Goal: Task Accomplishment & Management: Manage account settings

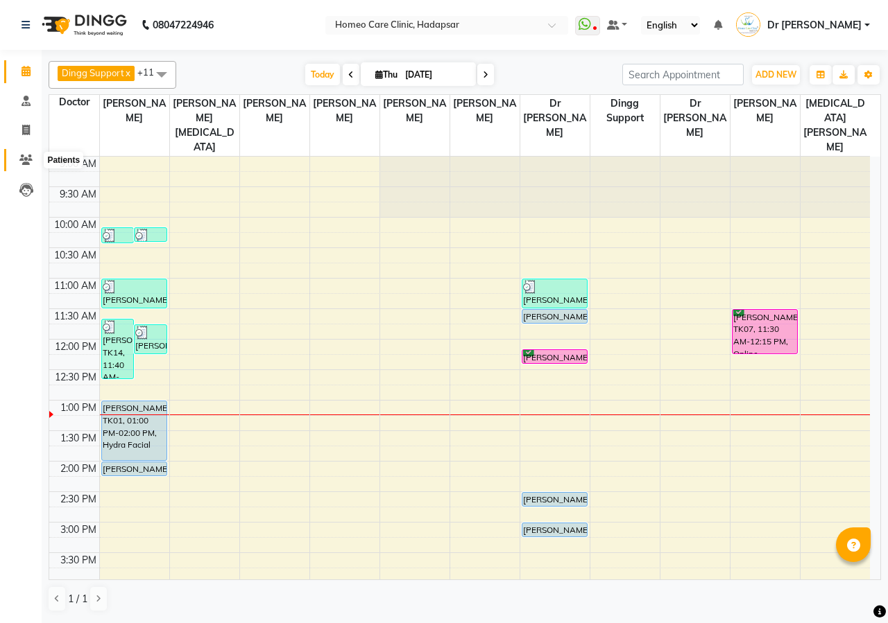
click at [31, 157] on icon at bounding box center [25, 160] width 13 height 10
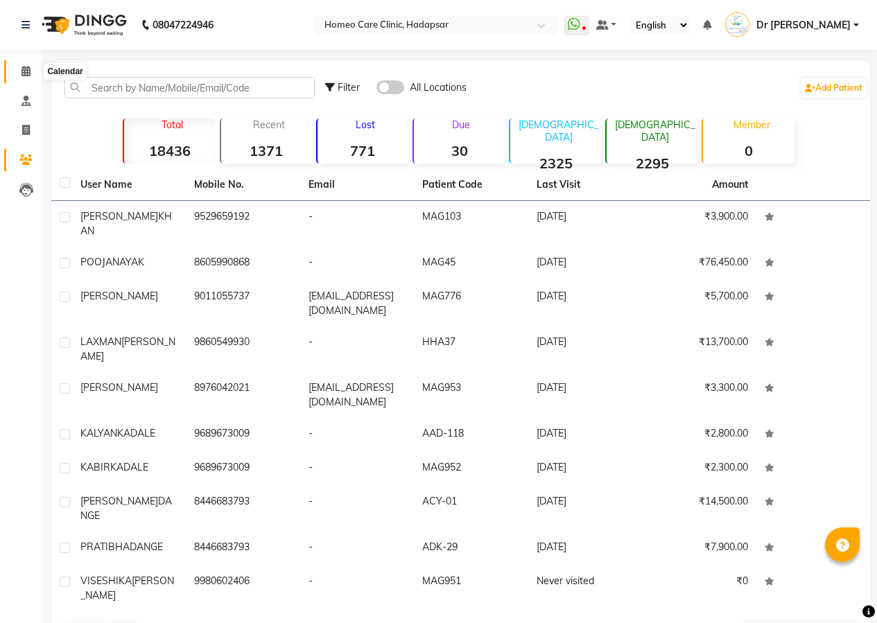
click at [29, 66] on icon at bounding box center [25, 71] width 9 height 10
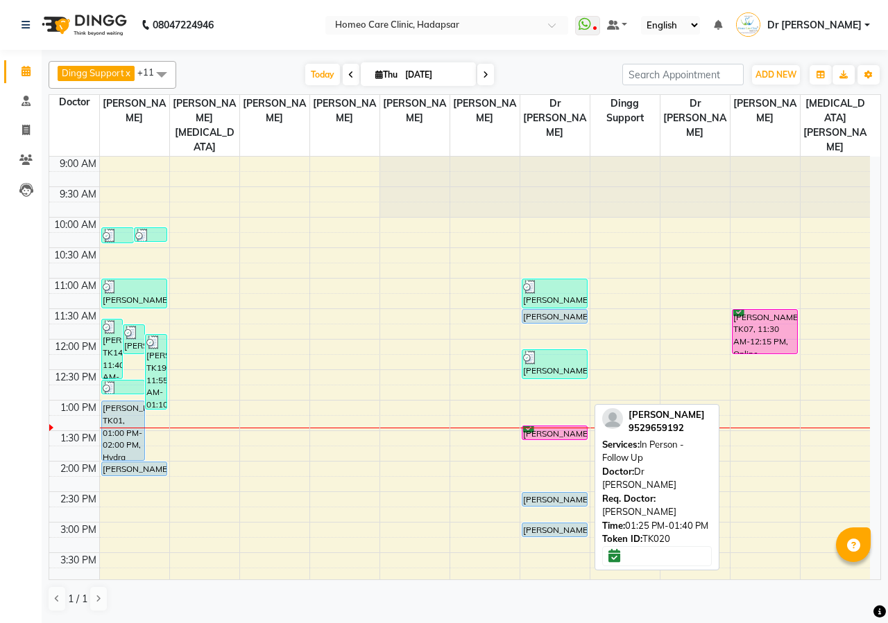
click at [549, 426] on div "[PERSON_NAME], TK20, 01:25 PM-01:40 PM, In Person - Follow Up" at bounding box center [554, 432] width 65 height 13
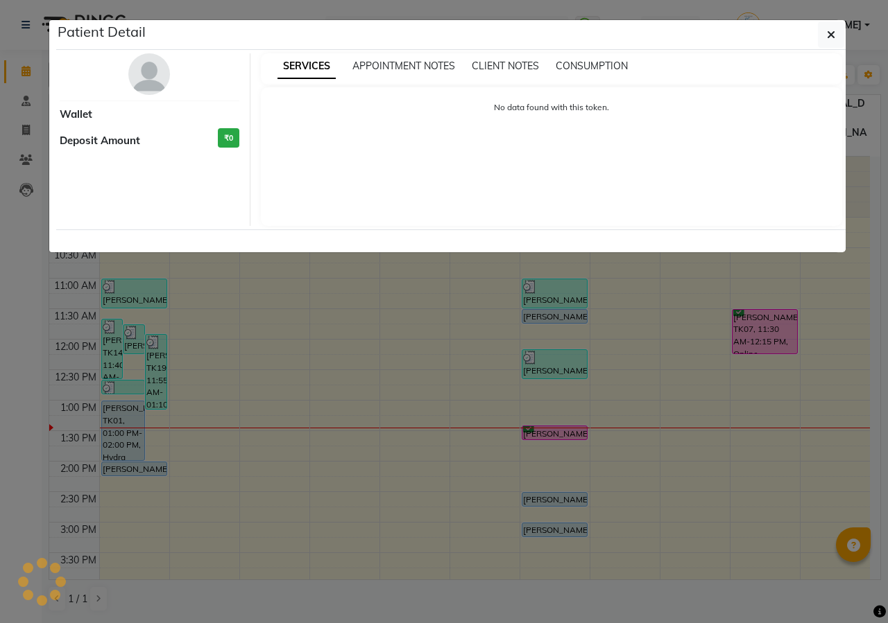
select select "6"
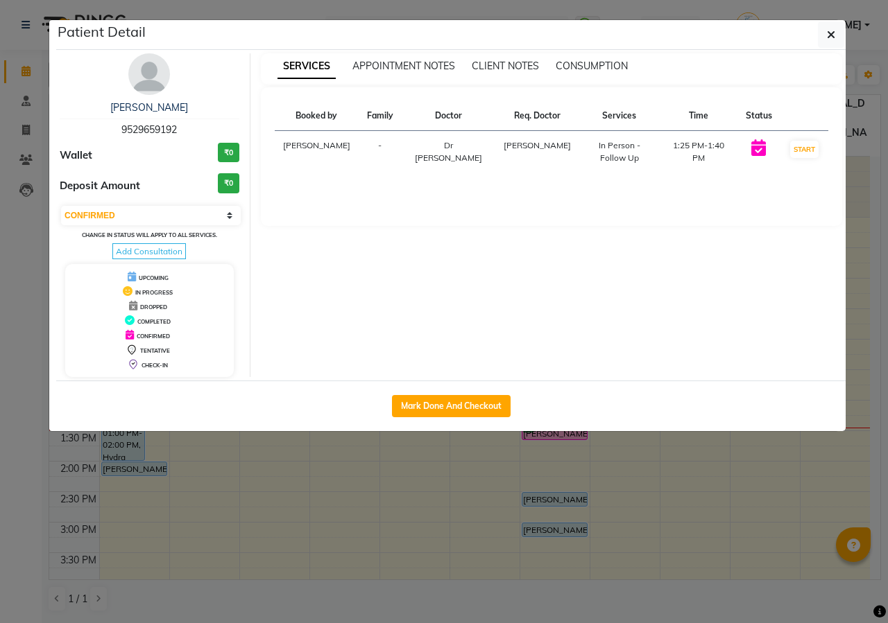
click at [143, 74] on img at bounding box center [149, 74] width 42 height 42
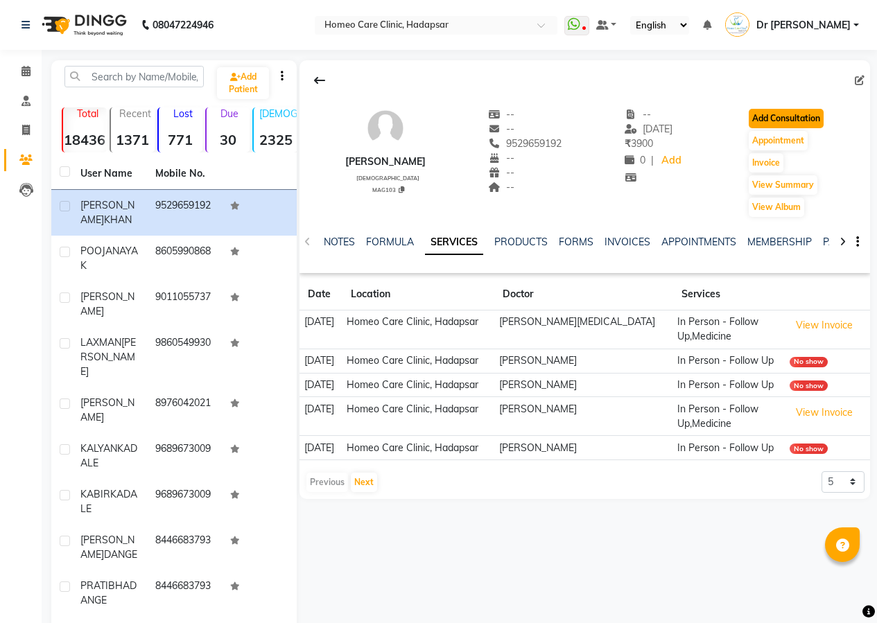
click at [766, 120] on button "Add Consultation" at bounding box center [786, 118] width 75 height 19
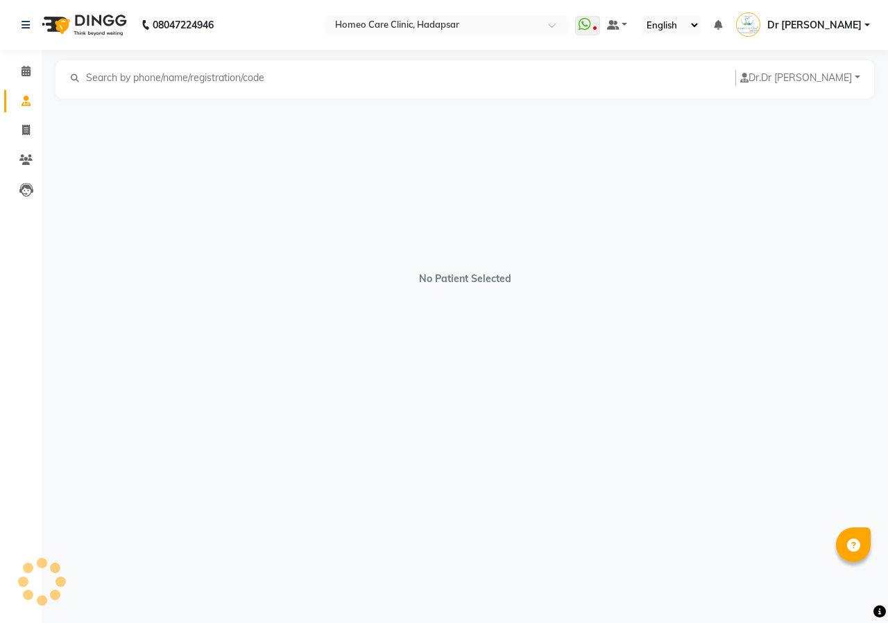
select select "[DEMOGRAPHIC_DATA]"
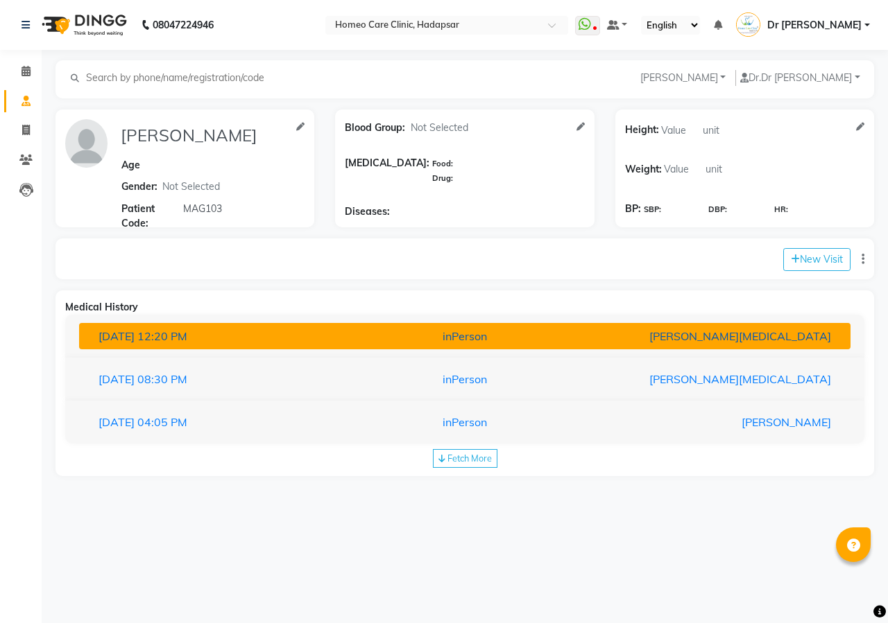
click at [693, 347] on button "[DATE] 12:20 PM inPerson [PERSON_NAME][MEDICAL_DATA]" at bounding box center [464, 336] width 771 height 26
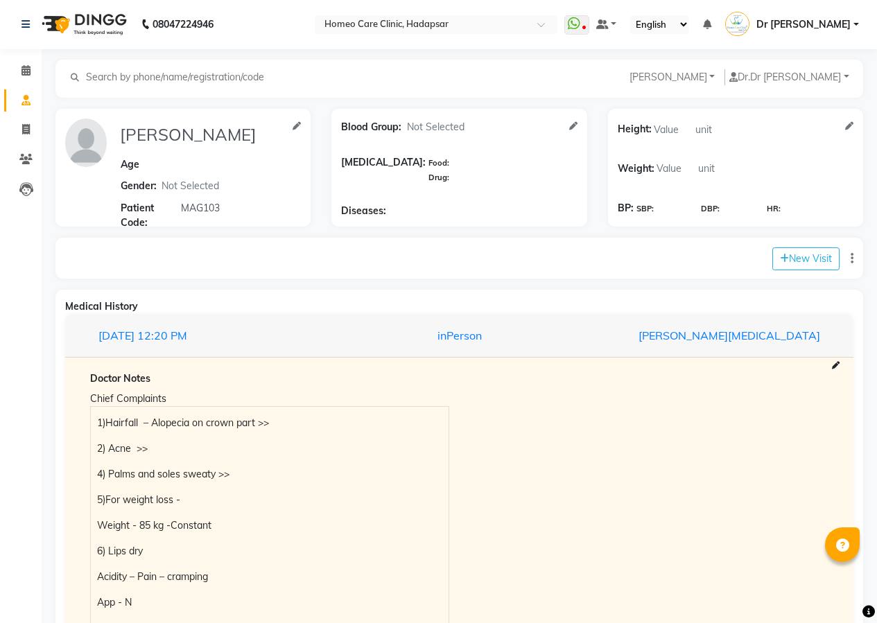
scroll to position [277, 0]
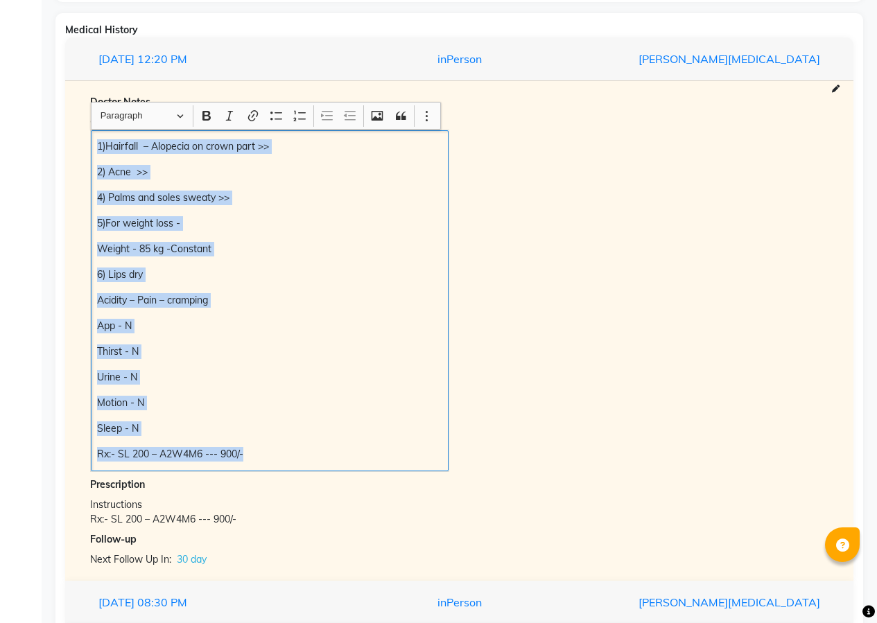
drag, startPoint x: 96, startPoint y: 142, endPoint x: 444, endPoint y: 508, distance: 505.6
click at [444, 508] on div "Doctor Notes Chief Complaints 1)Hairfall – Alopecia on crown part >> 2) Acne >>…" at bounding box center [459, 331] width 761 height 472
copy div "1)Hairfall – Alopecia on crown part >> 2) Acne >> 4) Palms and soles sweaty >> …"
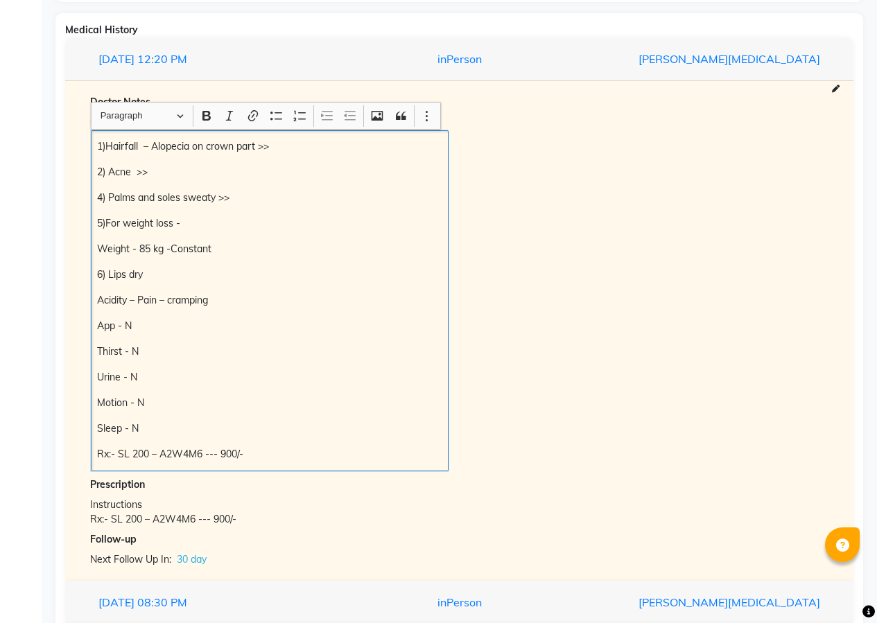
click at [515, 390] on div "Chief Complaints 1)Hairfall – Alopecia on crown part >> 2) Acne >> 4) Palms and…" at bounding box center [459, 292] width 759 height 360
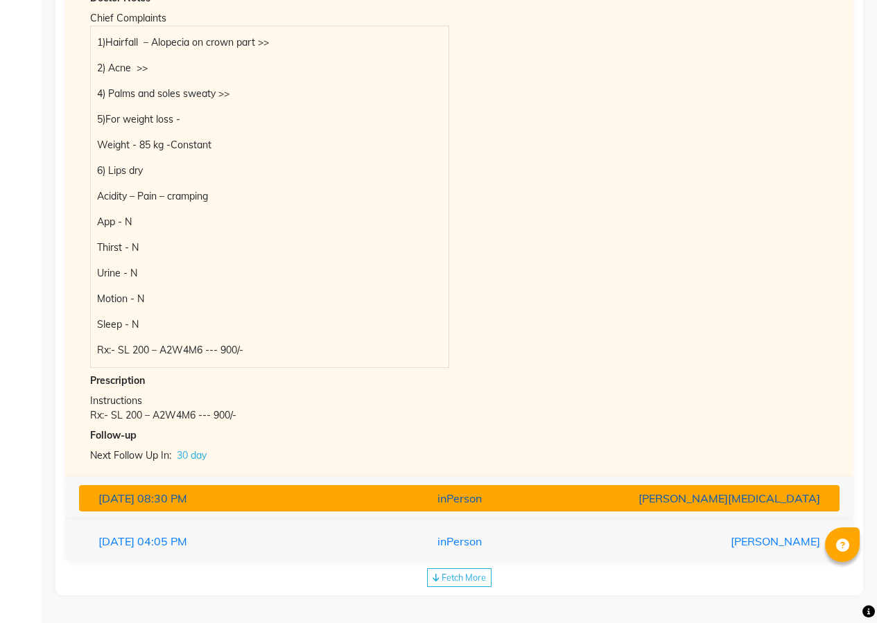
click at [456, 510] on button "[DATE] 08:30 PM inPerson [PERSON_NAME][MEDICAL_DATA]" at bounding box center [459, 498] width 761 height 26
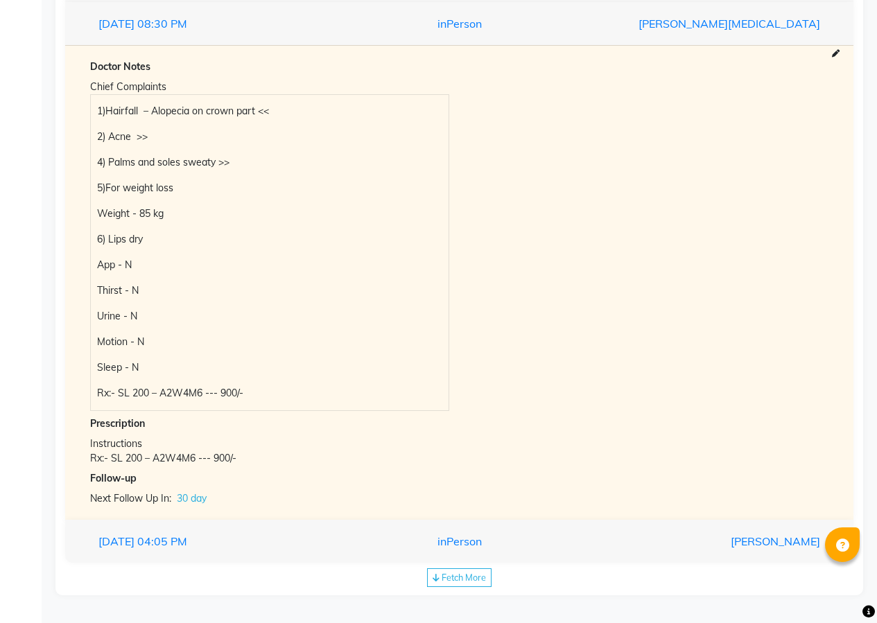
scroll to position [356, 0]
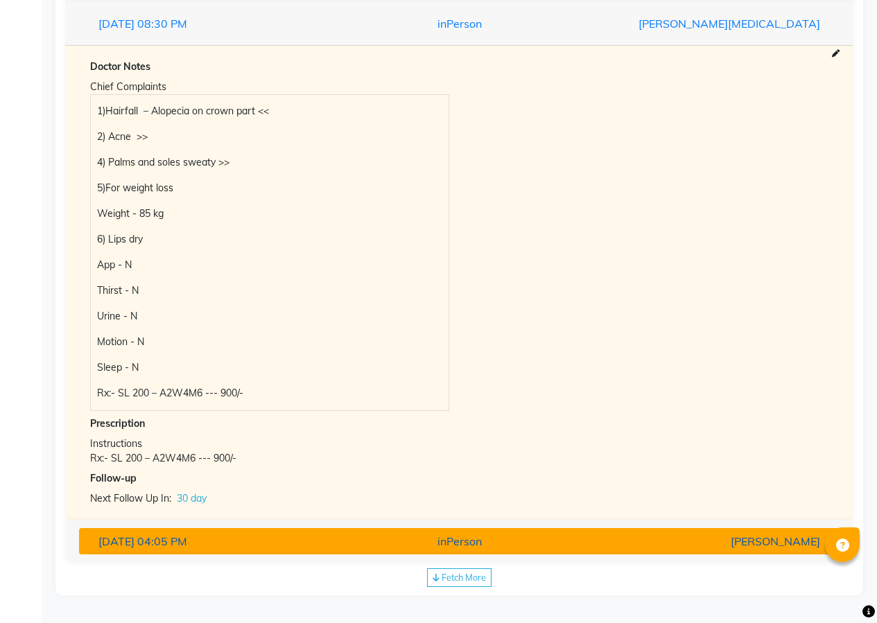
click at [496, 537] on div "inPerson" at bounding box center [460, 541] width 248 height 17
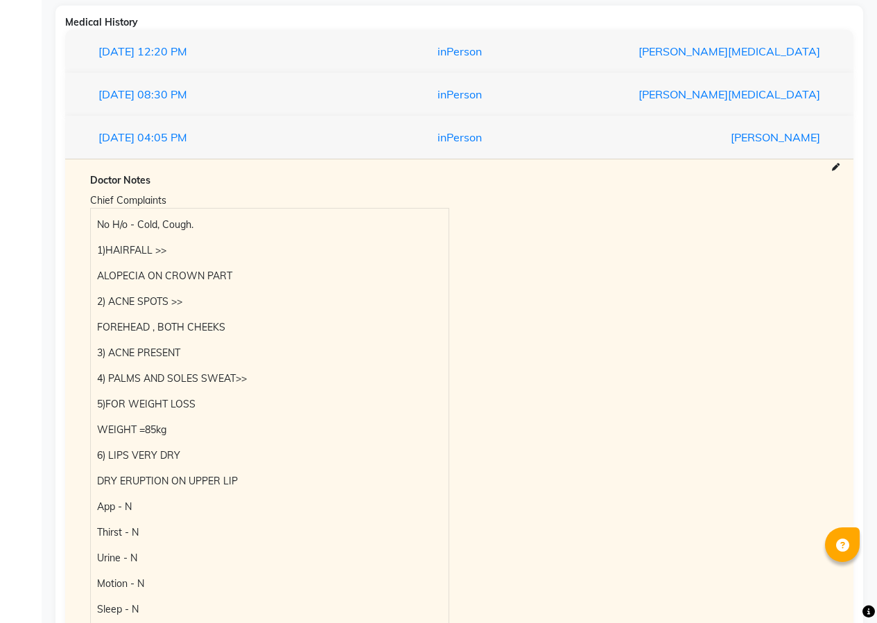
scroll to position [0, 0]
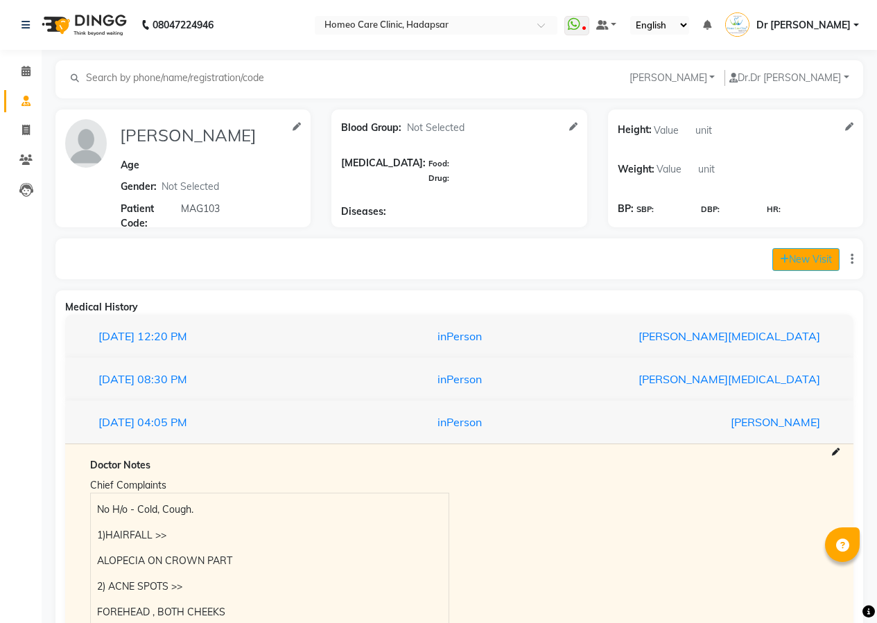
click at [781, 260] on icon at bounding box center [784, 259] width 9 height 10
select select "805"
select select "inPerson"
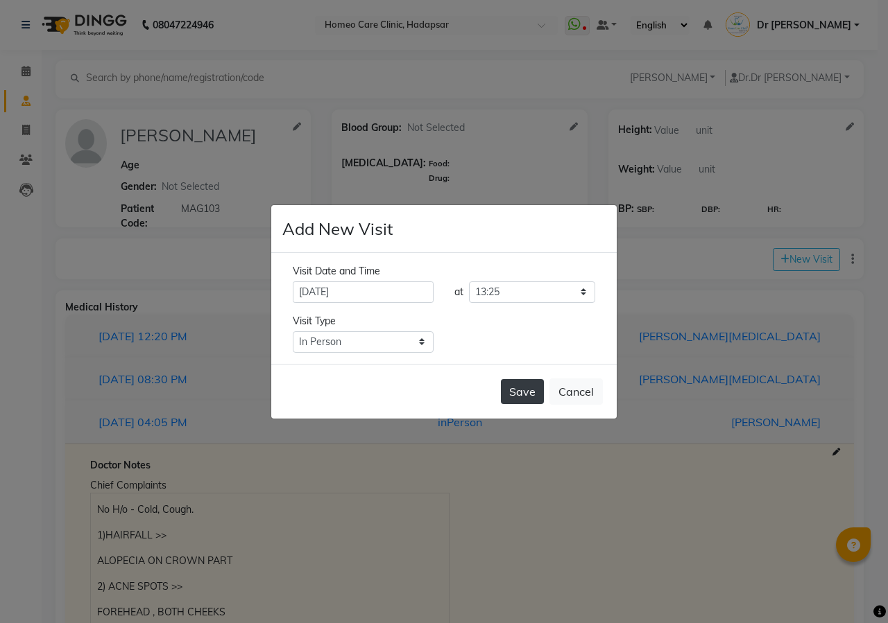
click at [517, 381] on button "Save" at bounding box center [522, 391] width 43 height 25
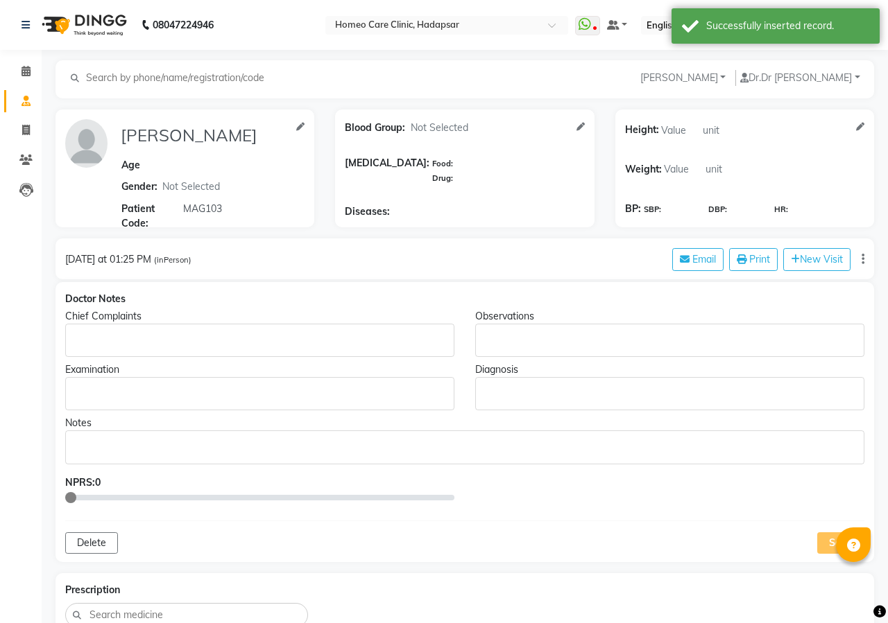
type input "[PERSON_NAME]"
select select "[DEMOGRAPHIC_DATA]"
type input "MAG103"
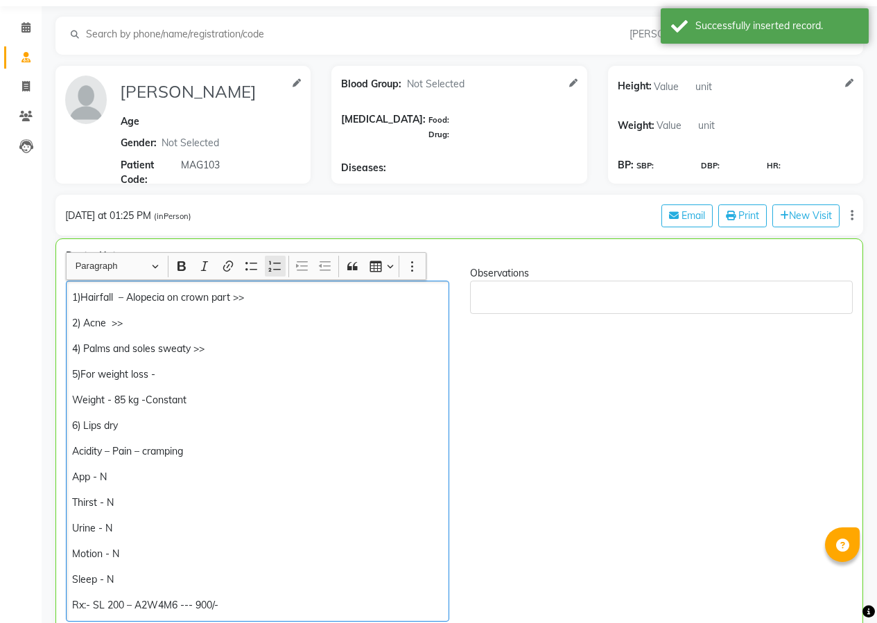
scroll to position [46, 0]
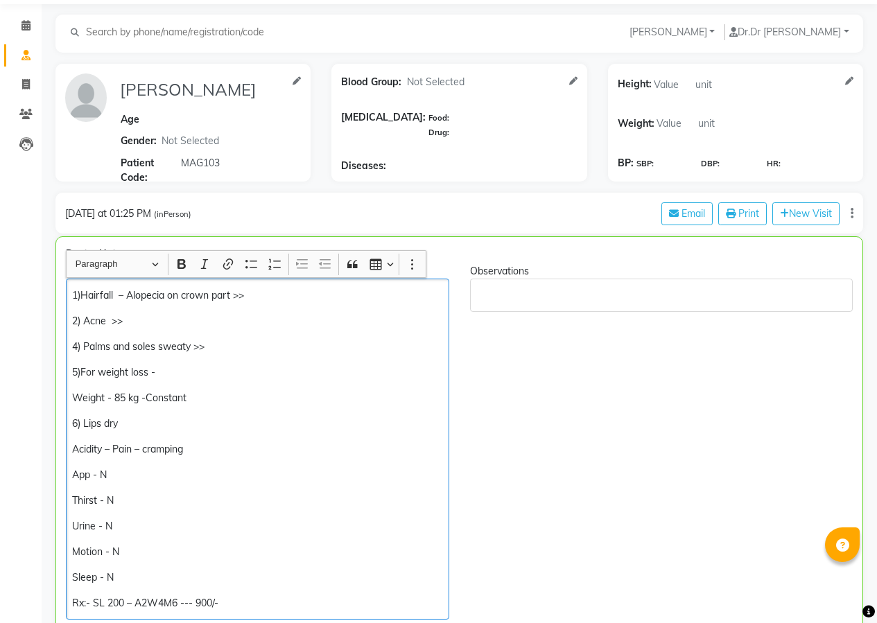
click at [291, 286] on div "1)Hairfall – Alopecia on crown part >> 2) Acne >> 4) Palms and soles sweaty >> …" at bounding box center [257, 449] width 383 height 341
click at [158, 327] on p "2) Acne >>" at bounding box center [257, 321] width 370 height 15
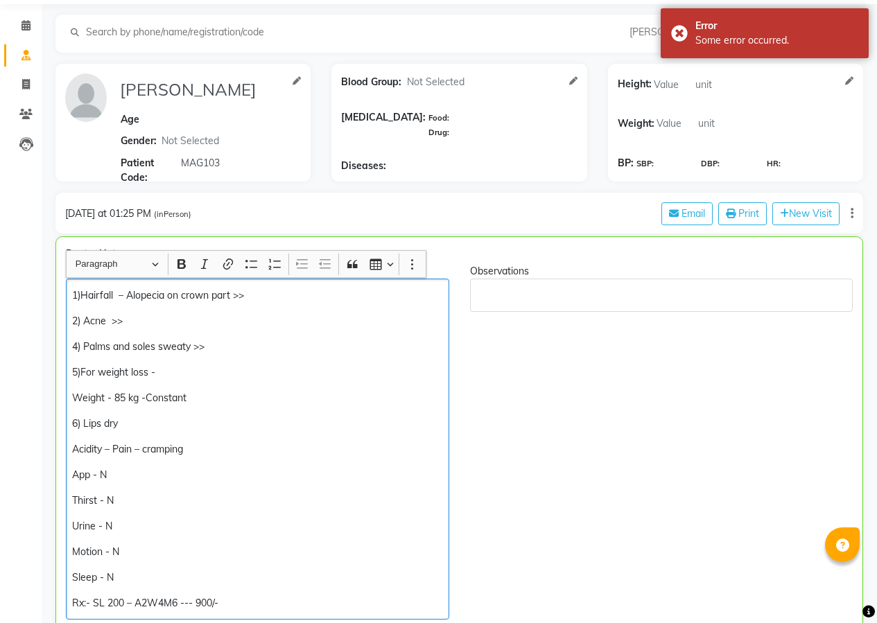
click at [208, 393] on p "Weight - 85 kg -Constant" at bounding box center [257, 398] width 370 height 15
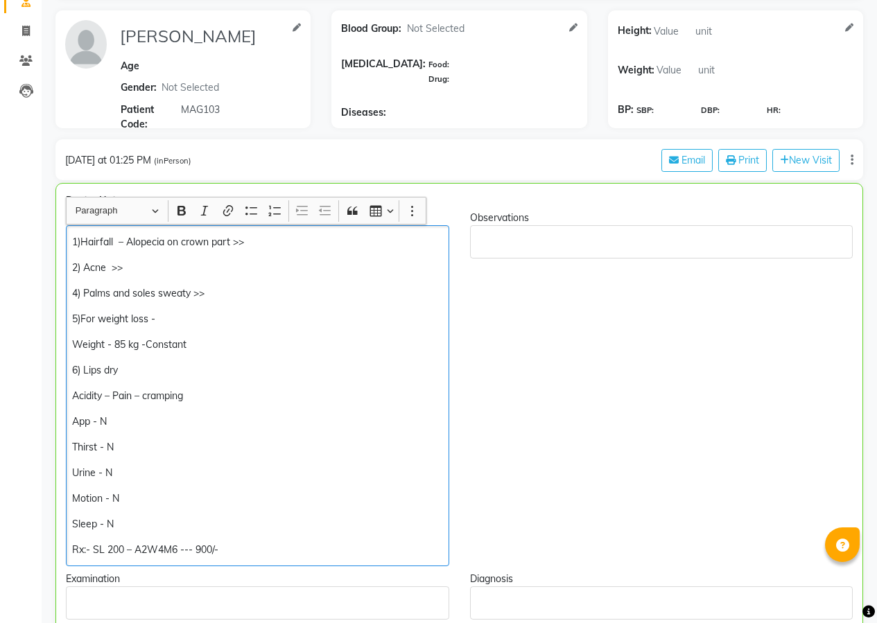
scroll to position [184, 0]
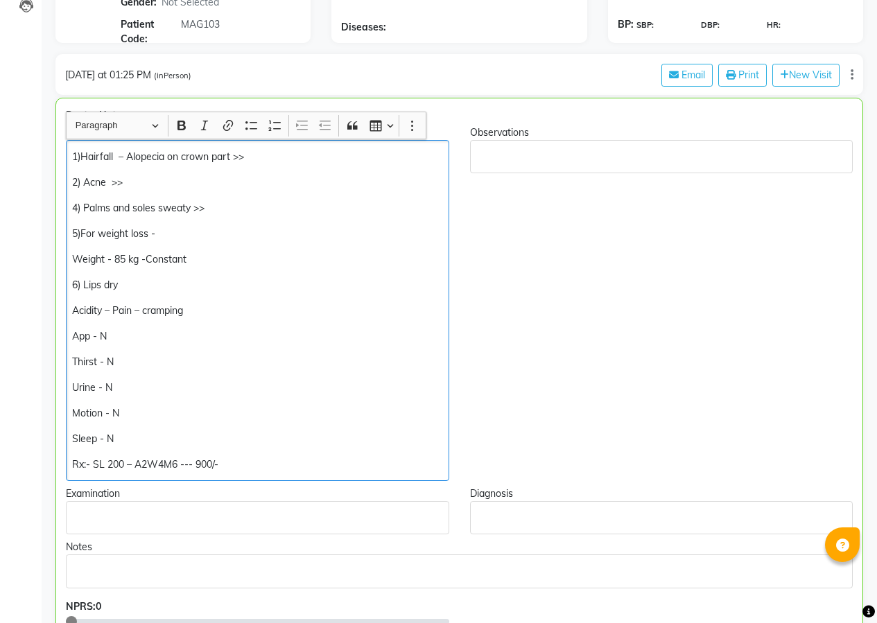
click at [236, 310] on p "Acidity – Pain – cramping" at bounding box center [257, 311] width 370 height 15
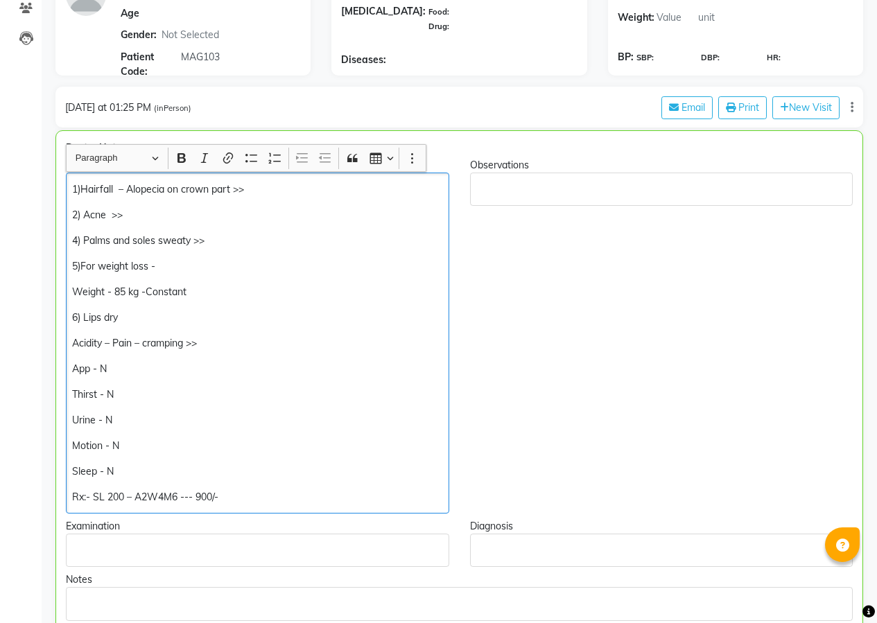
scroll to position [115, 0]
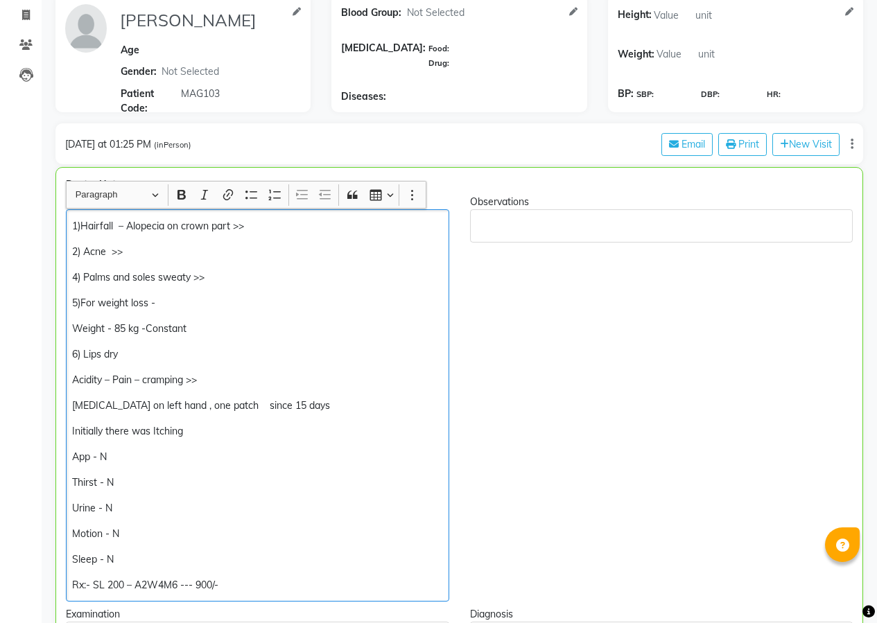
click at [230, 414] on div "1)Hairfall – Alopecia on crown part >> 2) Acne >> 4) Palms and soles sweaty >> …" at bounding box center [257, 405] width 383 height 392
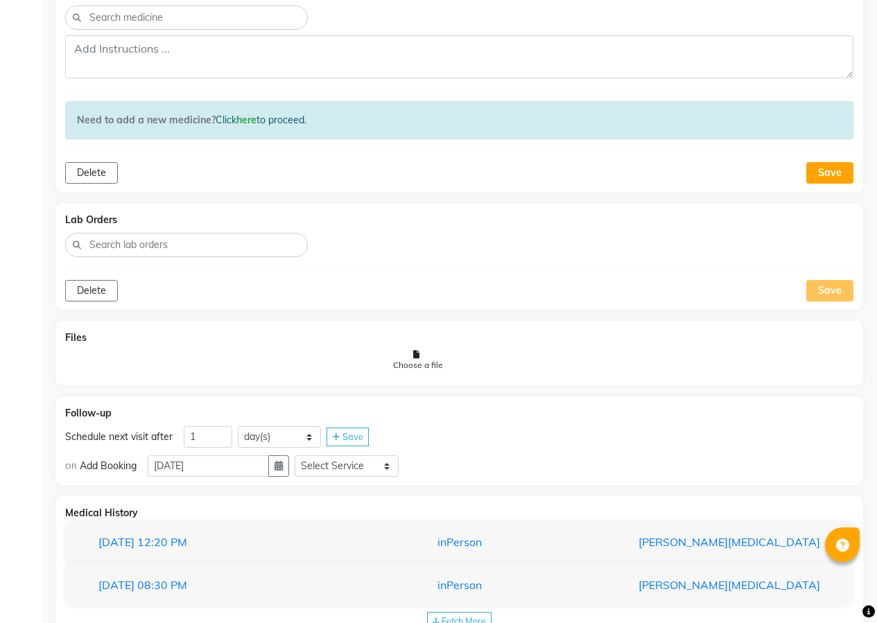
scroll to position [1017, 0]
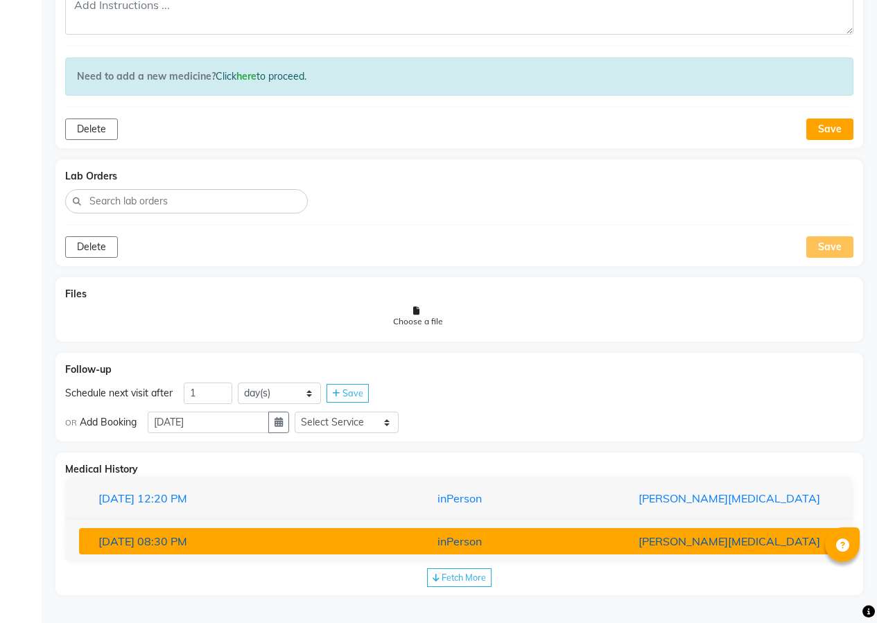
click at [501, 533] on button "[DATE] 08:30 PM inPerson [PERSON_NAME][MEDICAL_DATA]" at bounding box center [459, 541] width 761 height 26
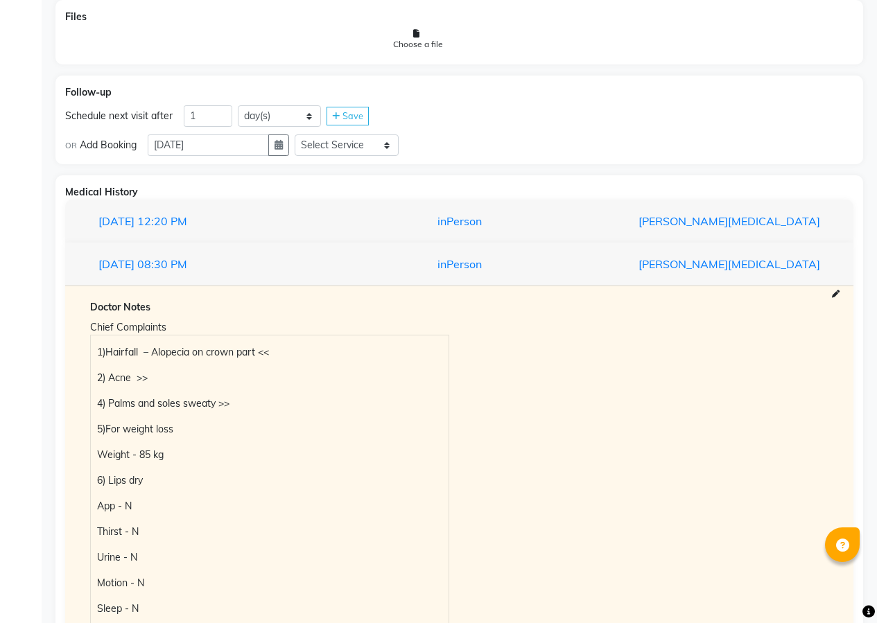
scroll to position [1491, 0]
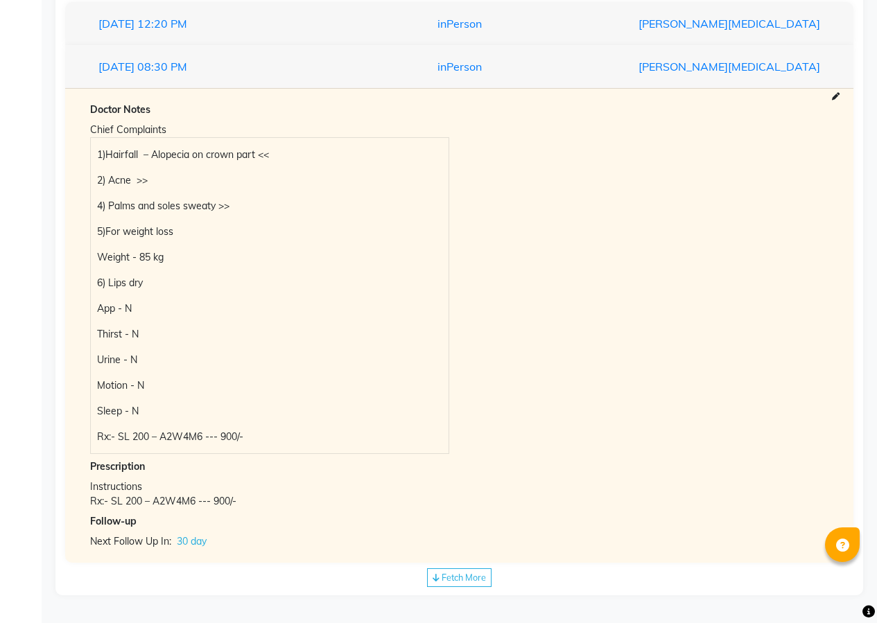
click at [447, 569] on div "Fetch More" at bounding box center [459, 578] width 64 height 19
select select "1"
select select "false"
select select "days"
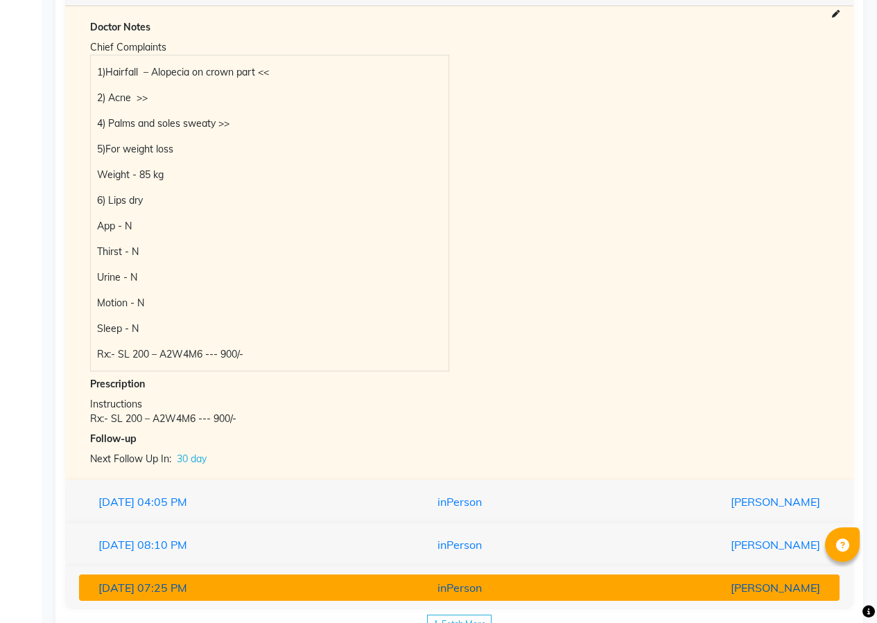
scroll to position [1620, 0]
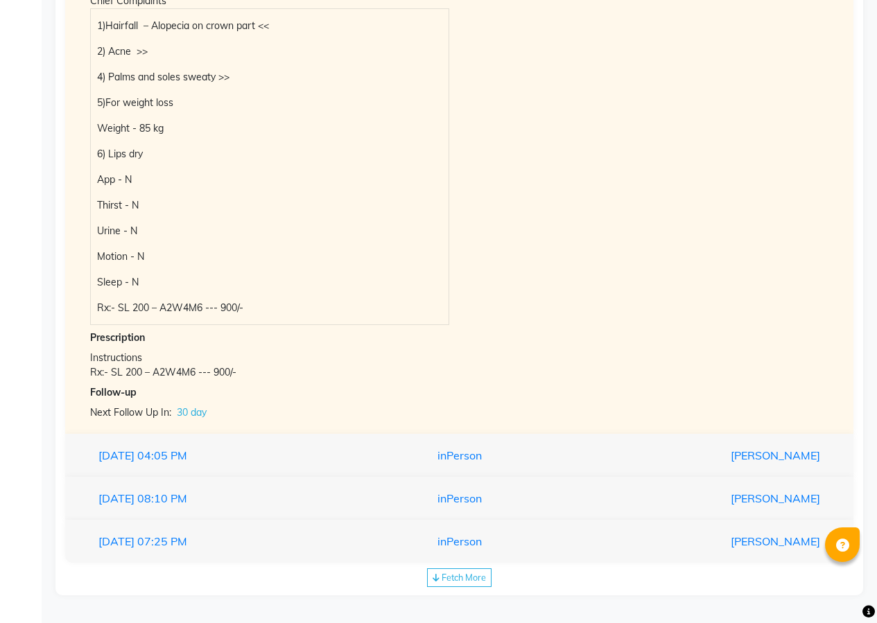
click at [380, 526] on div "[DATE] 07:25 PM inPerson [PERSON_NAME]" at bounding box center [459, 542] width 788 height 44
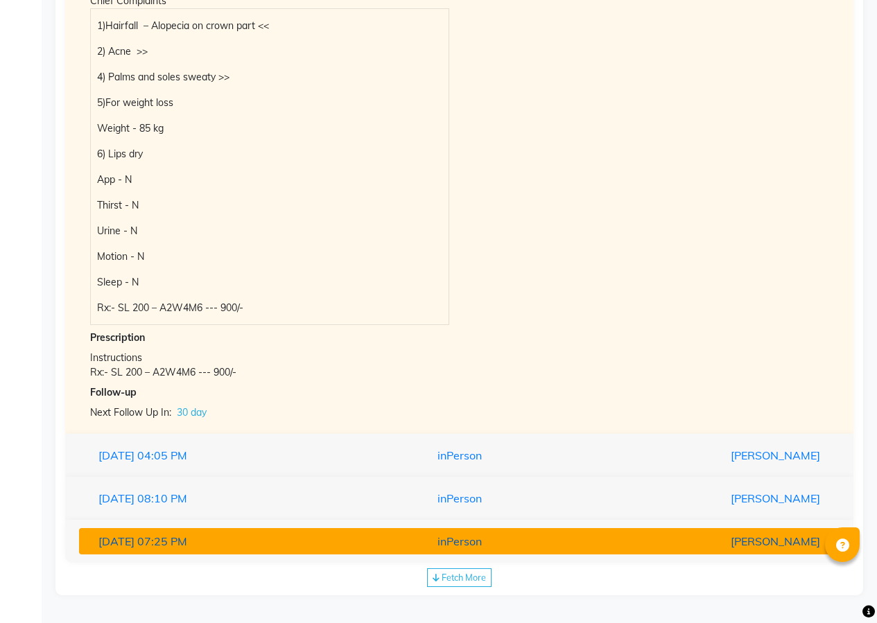
click at [383, 537] on div "inPerson" at bounding box center [460, 541] width 248 height 17
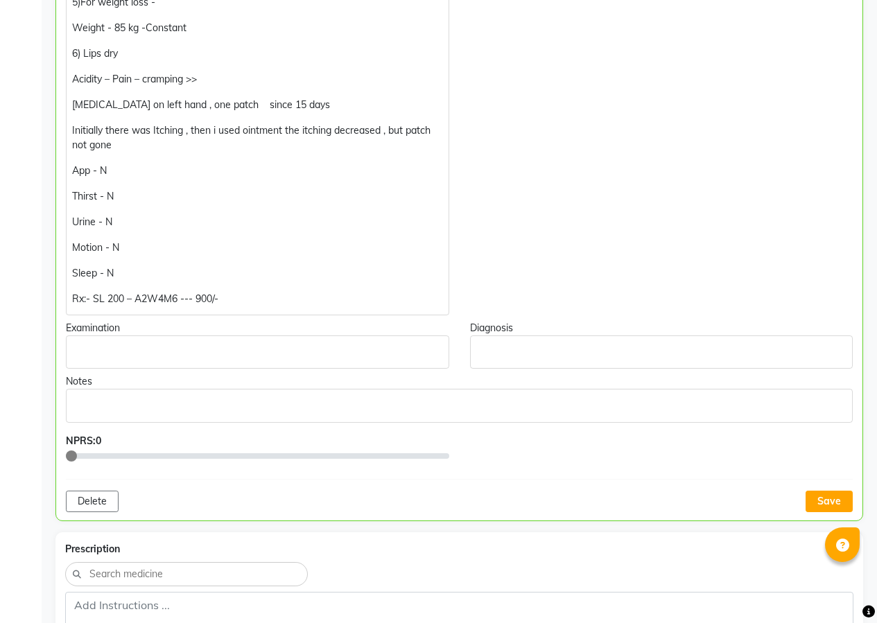
scroll to position [624, 0]
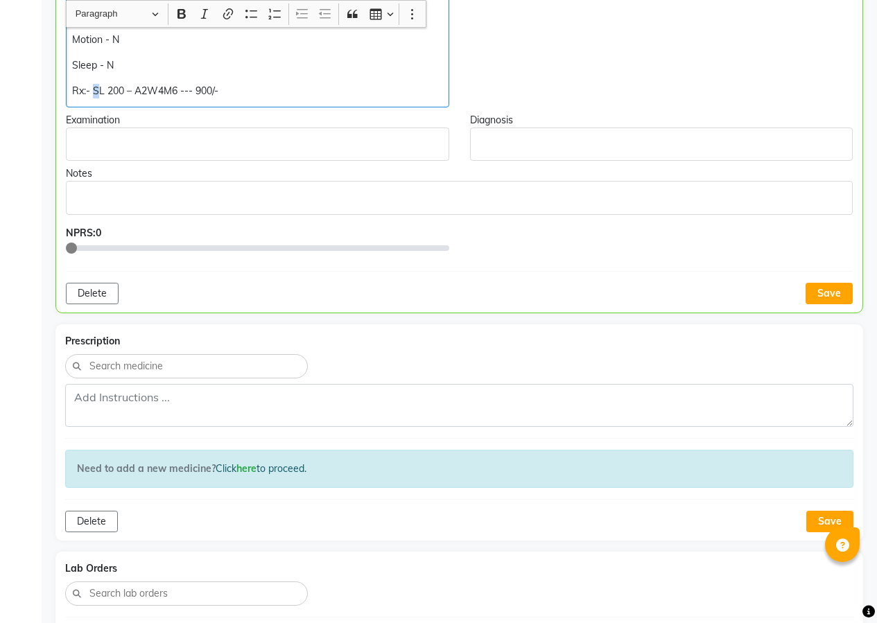
click at [96, 92] on p "Rx:- SL 200 – A2W4M6 --- 900/-" at bounding box center [257, 91] width 370 height 15
click at [95, 91] on p "Rx:- L 200 – A2W4M6 --- 900/-" at bounding box center [257, 91] width 370 height 15
click at [96, 91] on p "Rx:-L 200 – A2W4M6 --- 900/-" at bounding box center [257, 91] width 370 height 15
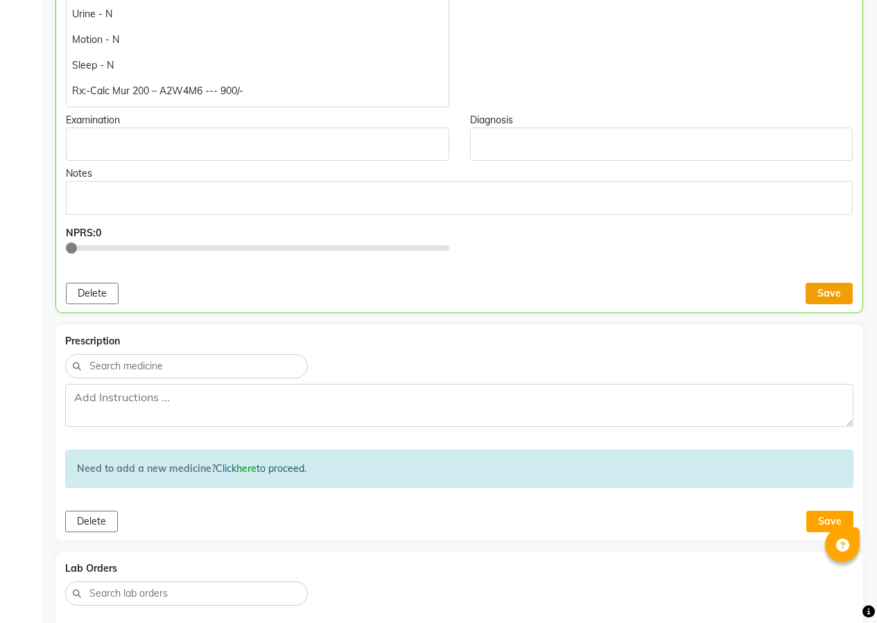
click at [830, 299] on button "Save" at bounding box center [829, 293] width 47 height 21
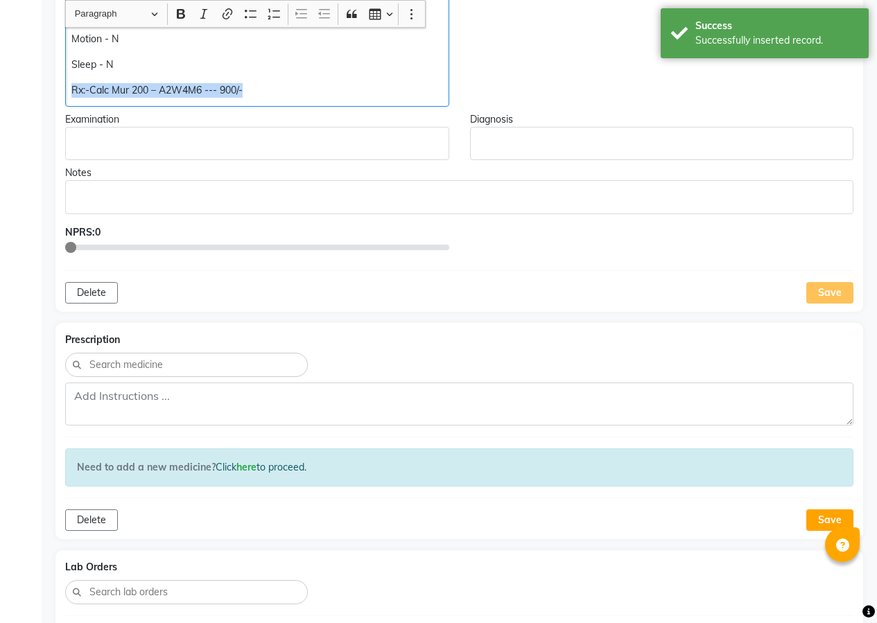
drag, startPoint x: 67, startPoint y: 88, endPoint x: 288, endPoint y: 97, distance: 221.4
copy p "Rx:-Calc Mur 200 – A2W4M6 --- 900/-"
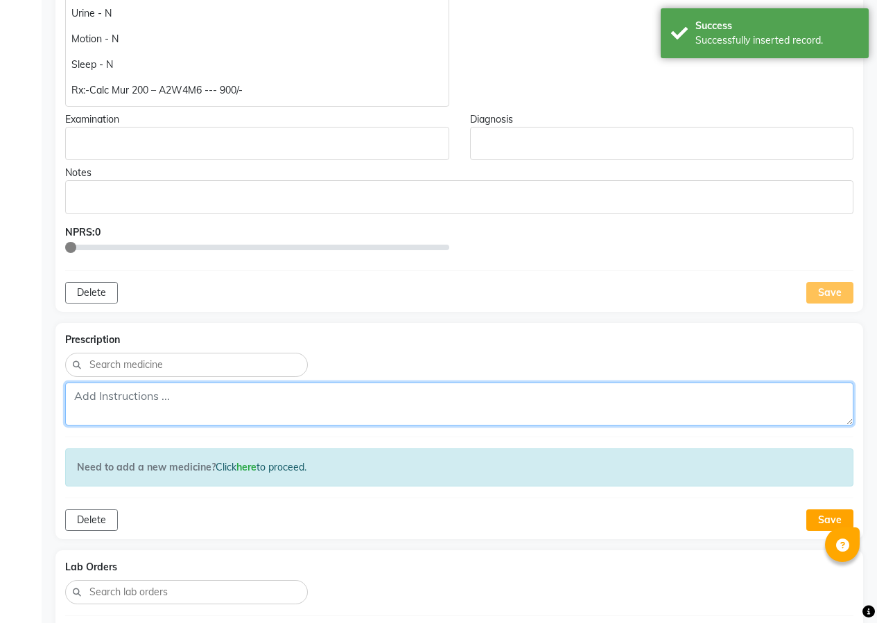
click at [239, 406] on textarea at bounding box center [459, 404] width 788 height 43
paste textarea "Rx:-Calc Mur 200 – A2W4M6 --- 900/-"
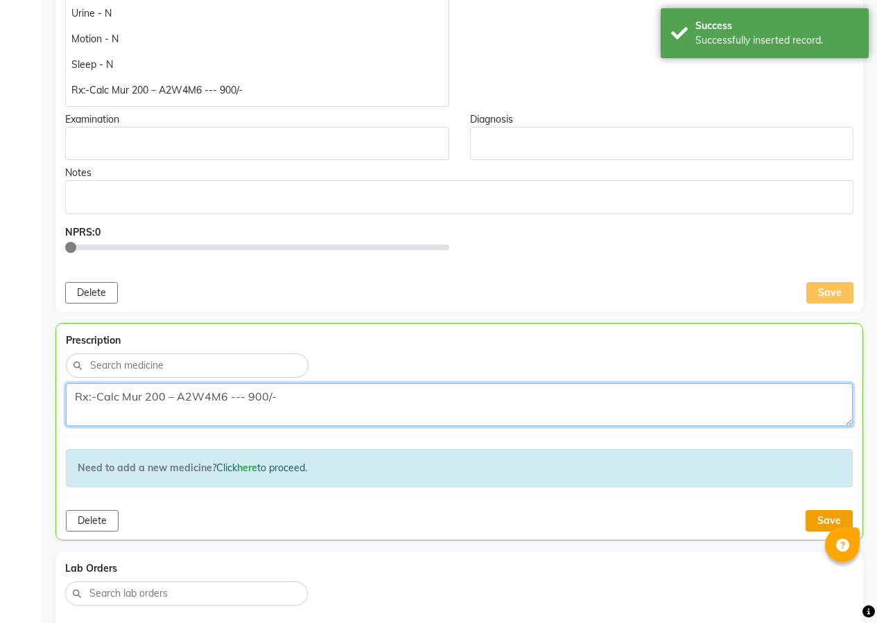
type textarea "Rx:-Calc Mur 200 – A2W4M6 --- 900/-"
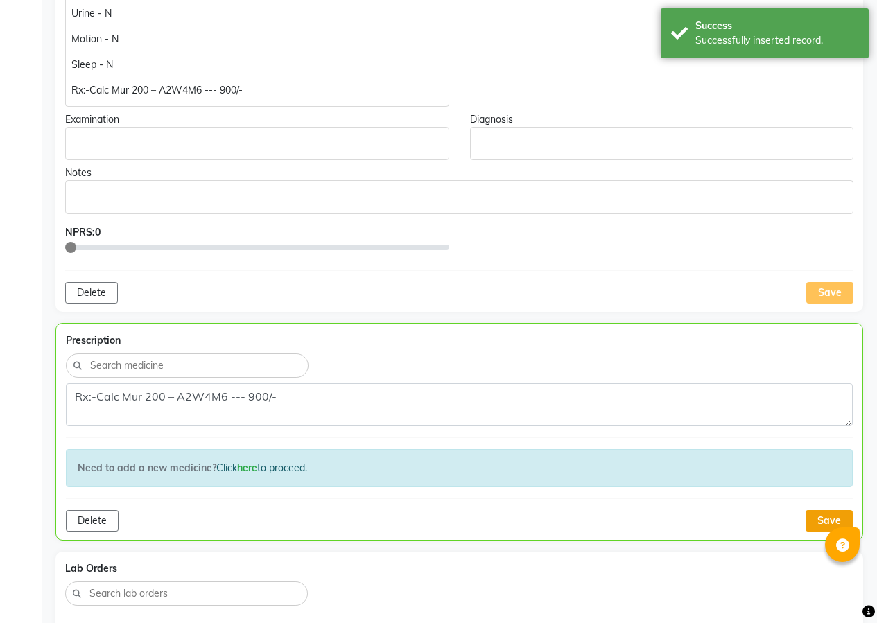
click at [818, 520] on button "Save" at bounding box center [829, 520] width 47 height 21
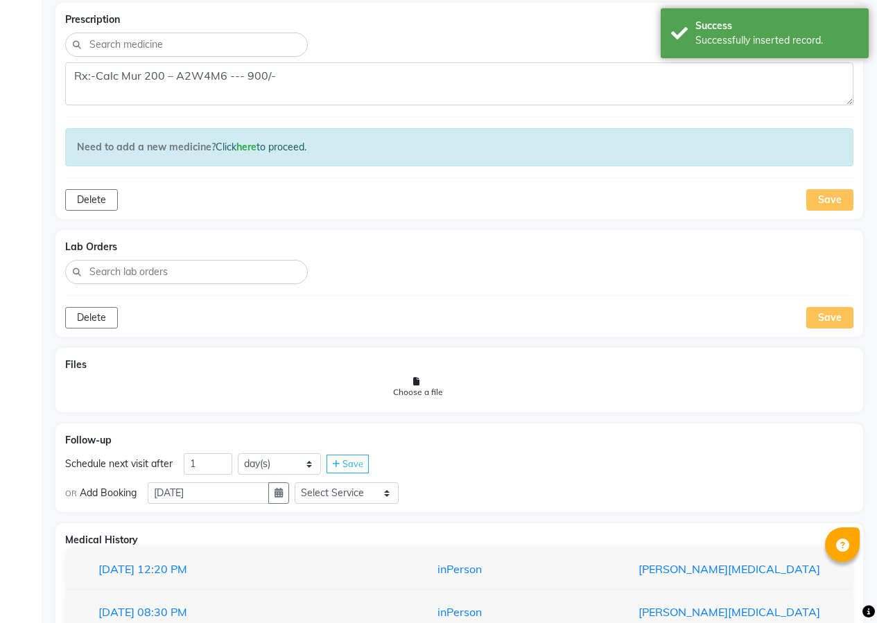
scroll to position [1040, 0]
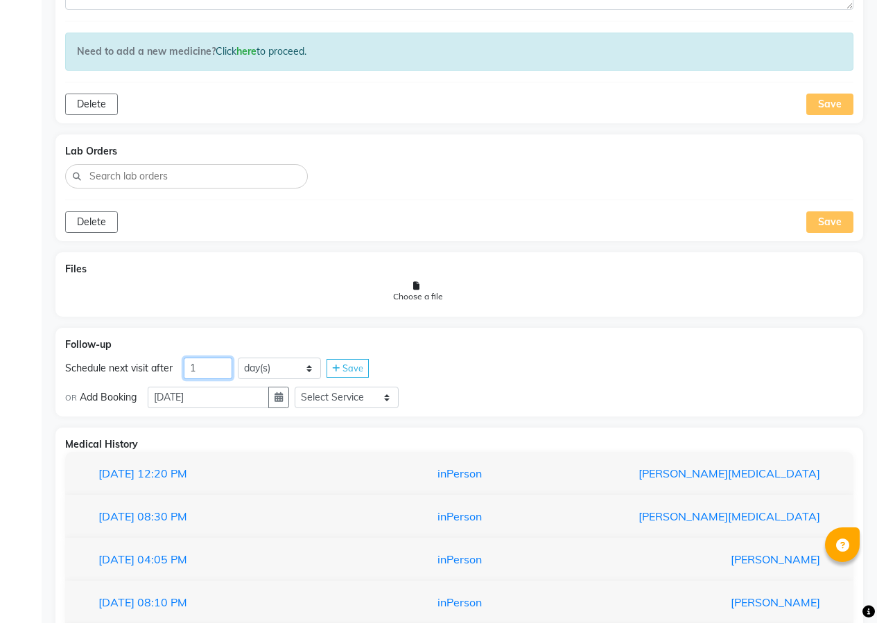
click at [225, 365] on input "1" at bounding box center [208, 368] width 49 height 21
type input "39"
click at [349, 370] on span "Save" at bounding box center [353, 368] width 21 height 11
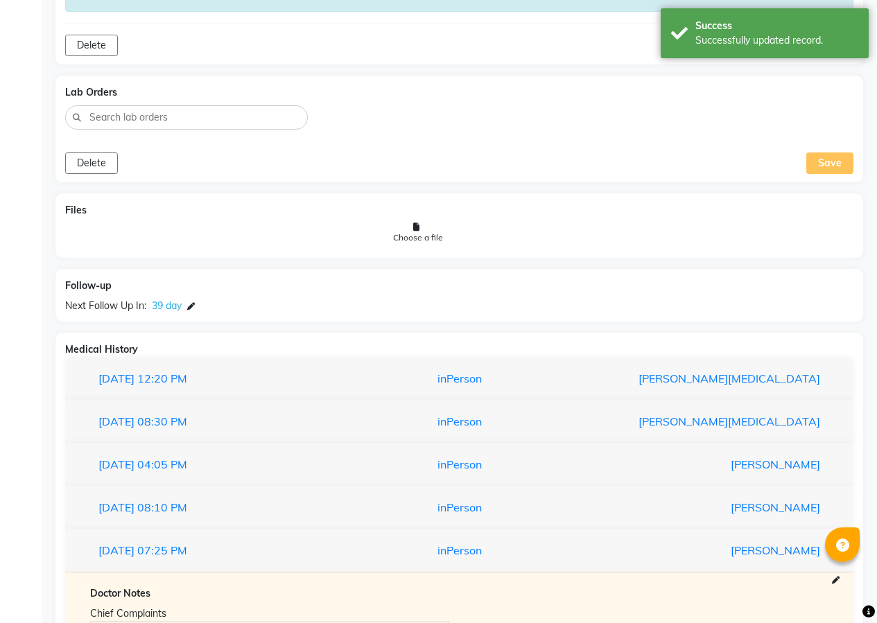
scroll to position [1109, 0]
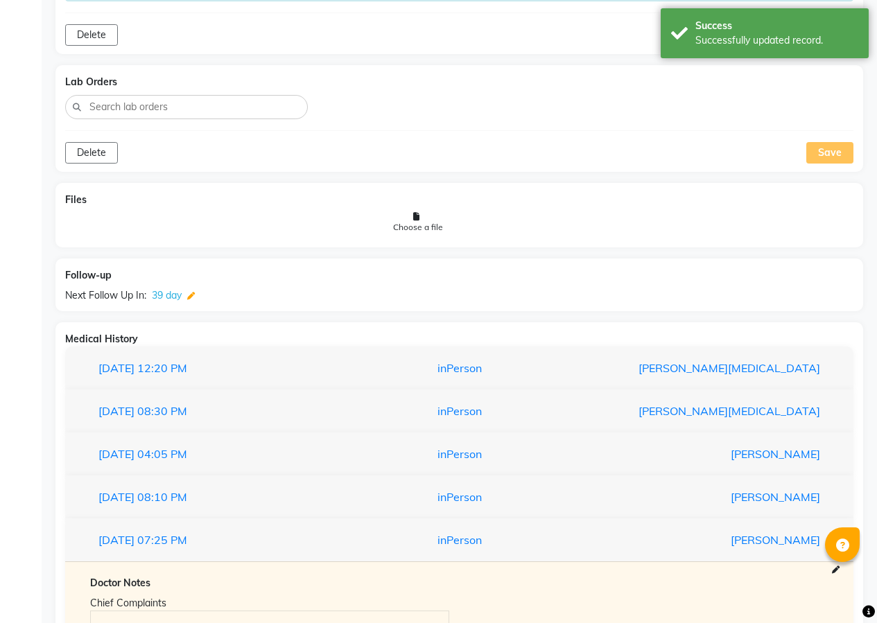
click at [191, 297] on icon at bounding box center [191, 297] width 8 height 8
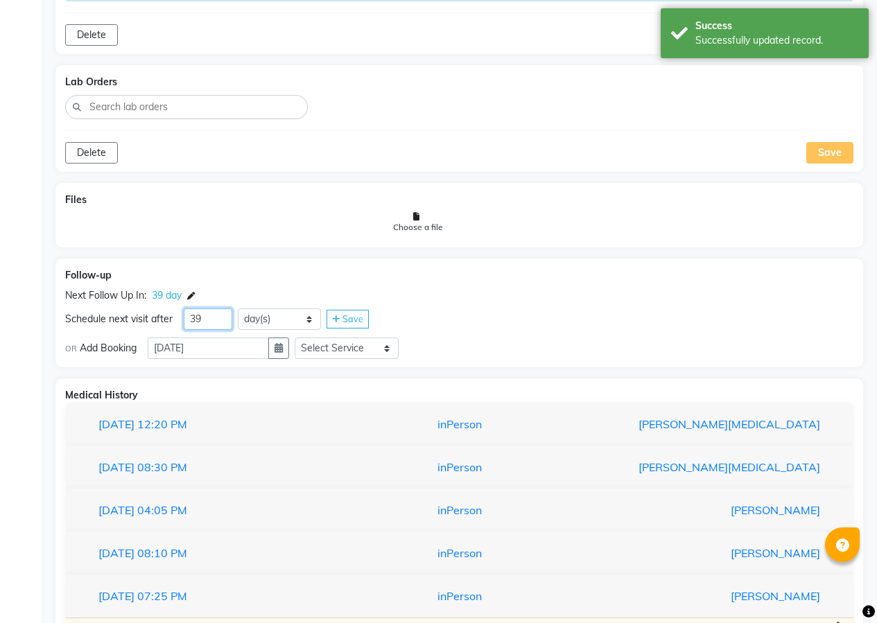
click at [212, 321] on input "39" at bounding box center [208, 319] width 49 height 21
type input "3"
type input "29"
click at [347, 315] on span "Save" at bounding box center [353, 318] width 21 height 11
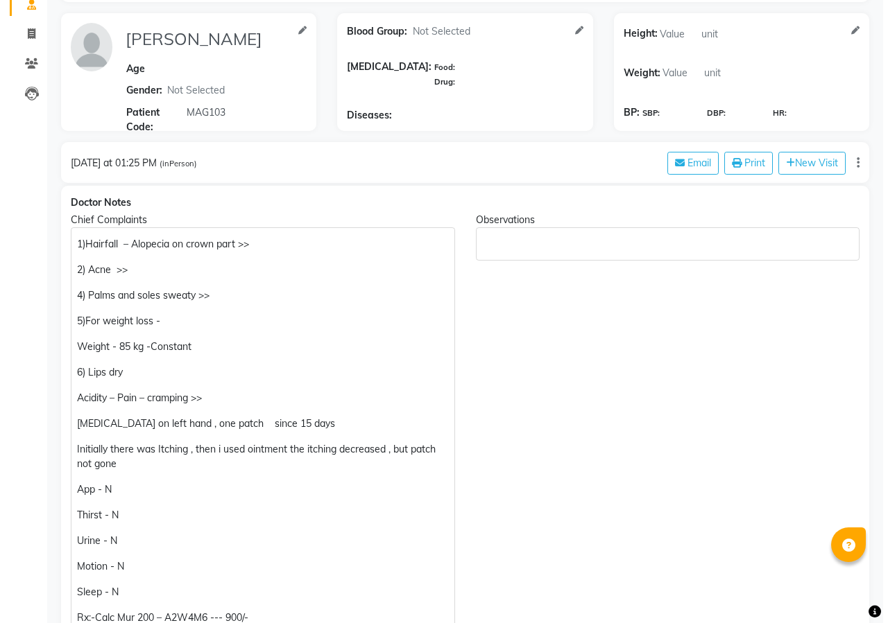
scroll to position [0, 0]
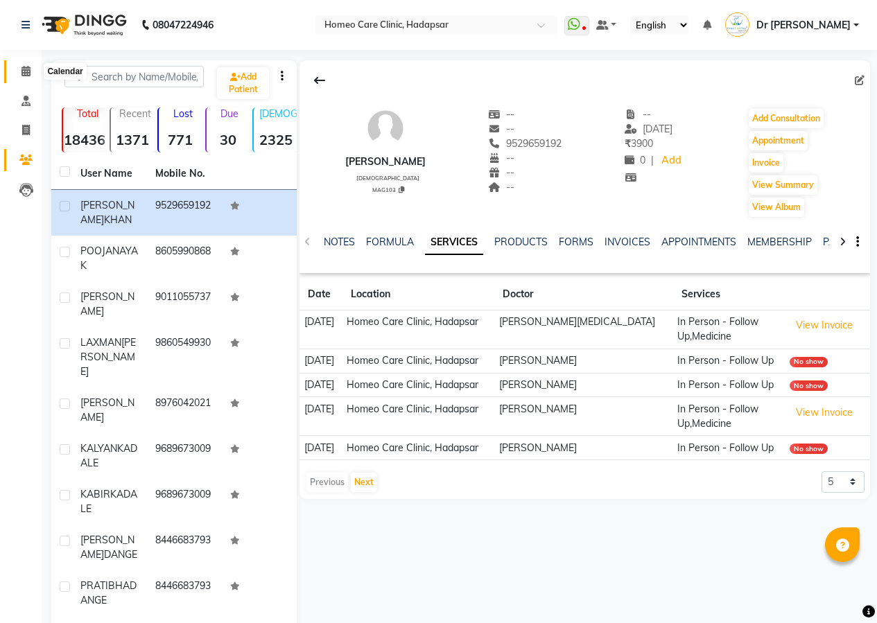
click at [31, 71] on span at bounding box center [26, 72] width 24 height 16
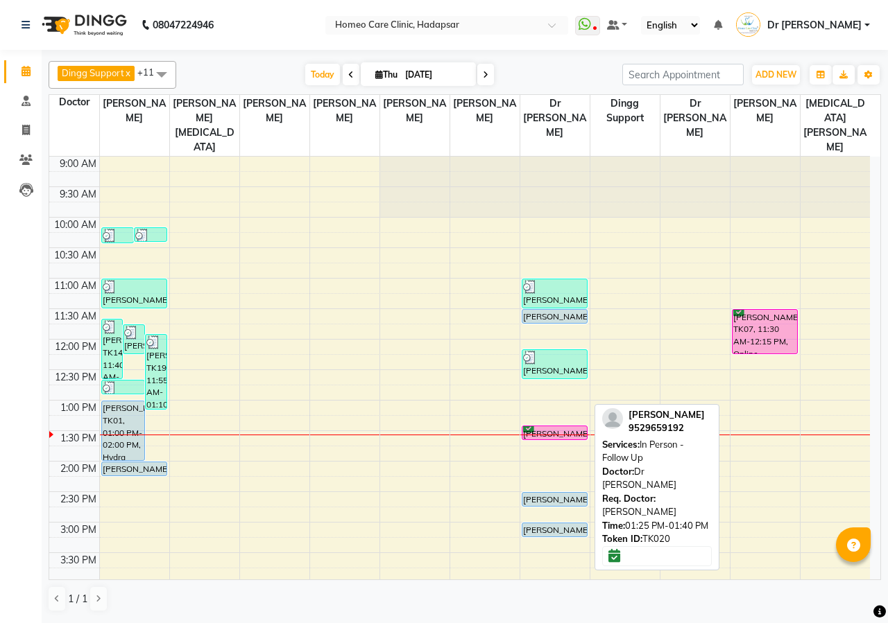
click at [535, 426] on div "[PERSON_NAME], TK20, 01:25 PM-01:40 PM, In Person - Follow Up" at bounding box center [554, 432] width 65 height 13
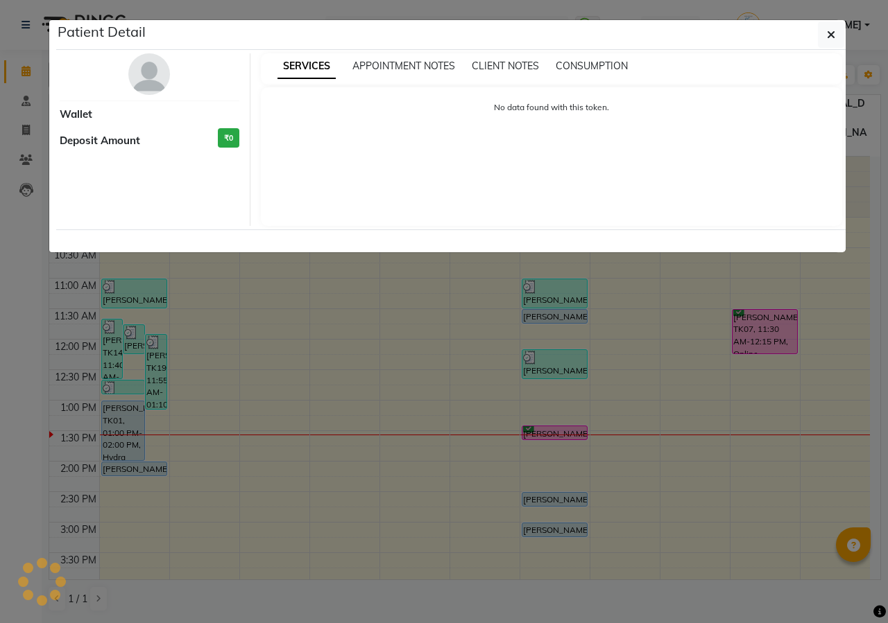
select select "6"
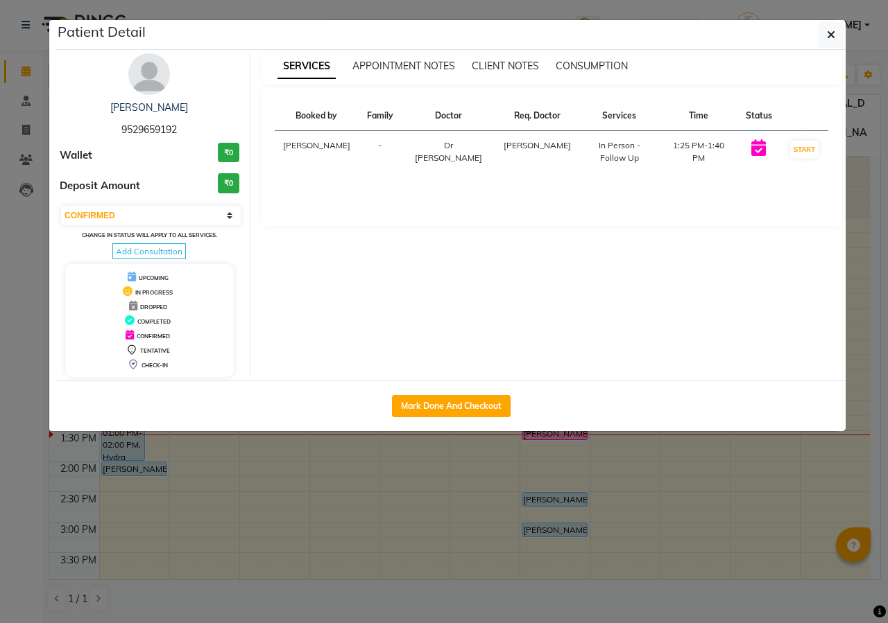
click at [155, 73] on img at bounding box center [149, 74] width 42 height 42
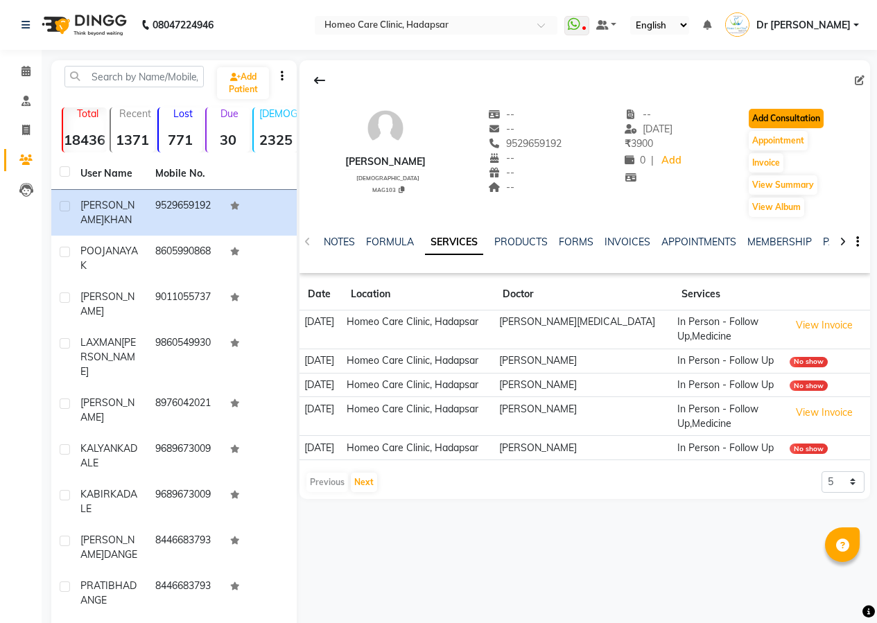
click at [779, 110] on button "Add Consultation" at bounding box center [786, 118] width 75 height 19
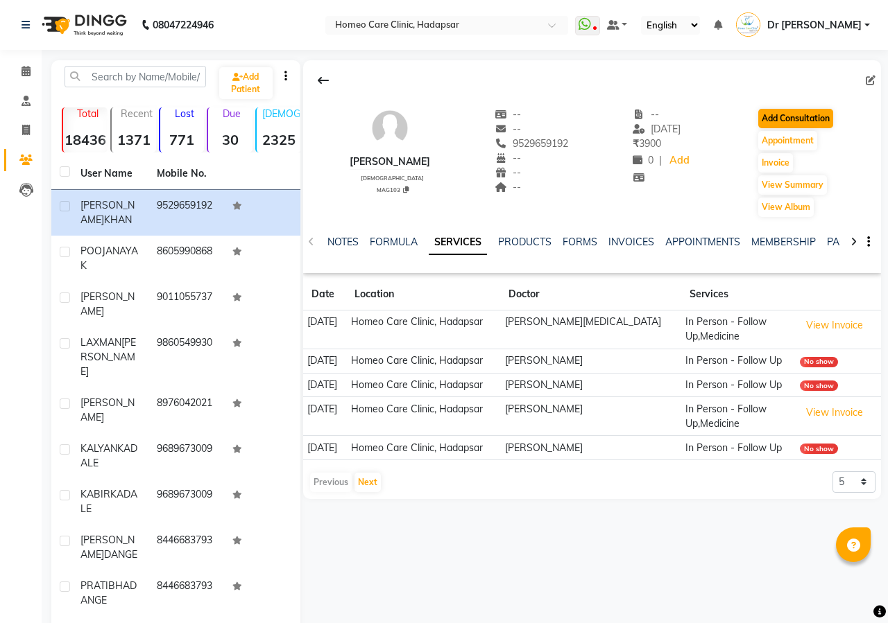
select select "[DEMOGRAPHIC_DATA]"
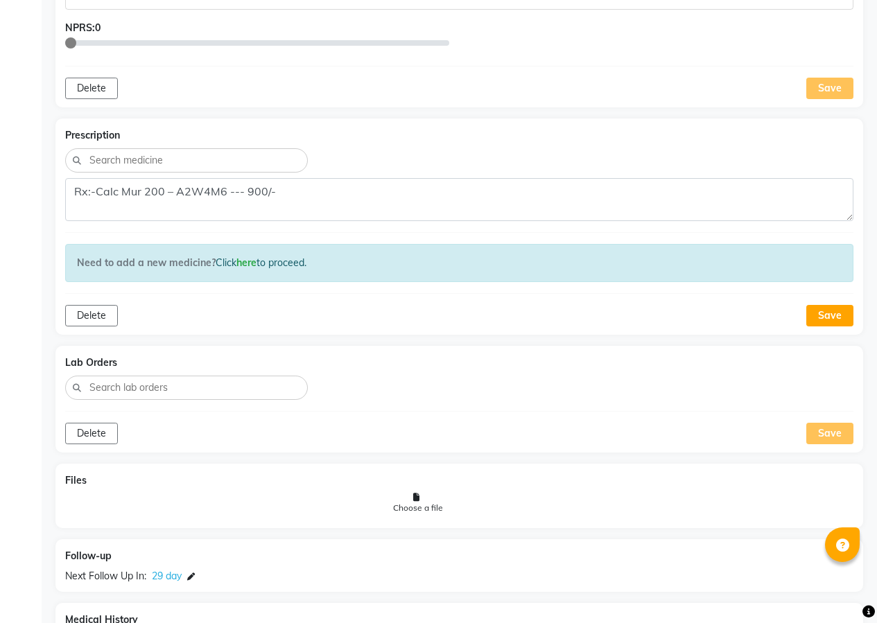
scroll to position [832, 0]
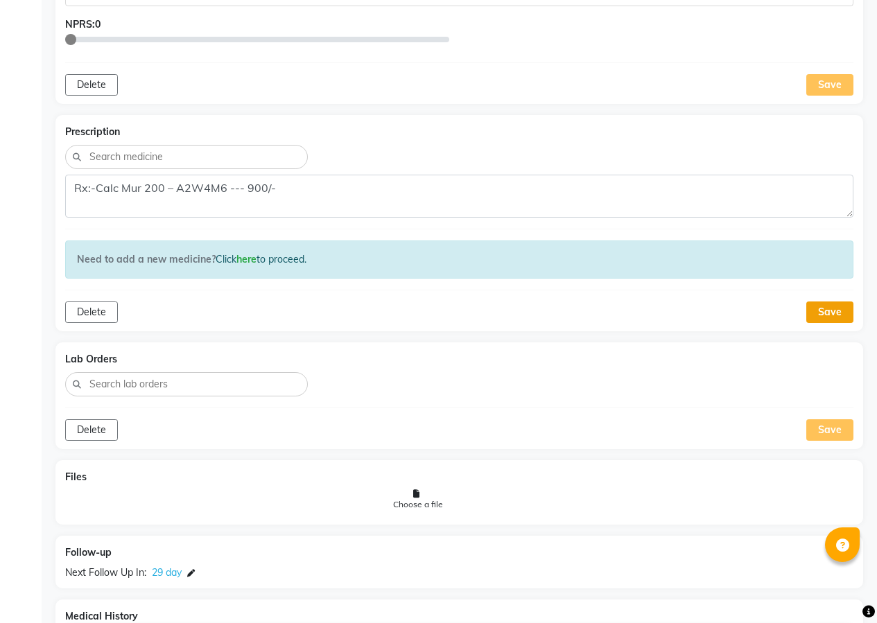
click at [834, 309] on button "Save" at bounding box center [829, 312] width 47 height 21
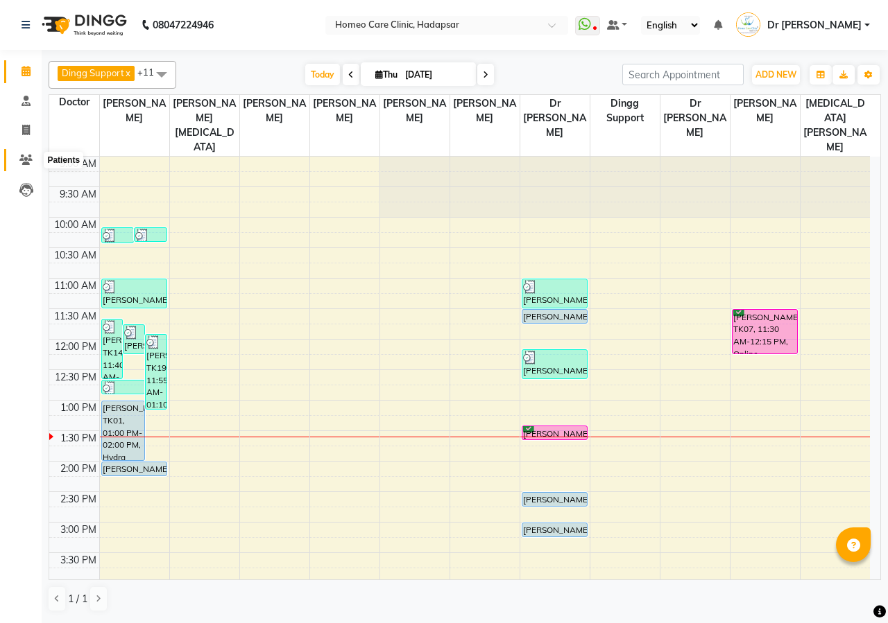
click at [24, 159] on icon at bounding box center [25, 160] width 13 height 10
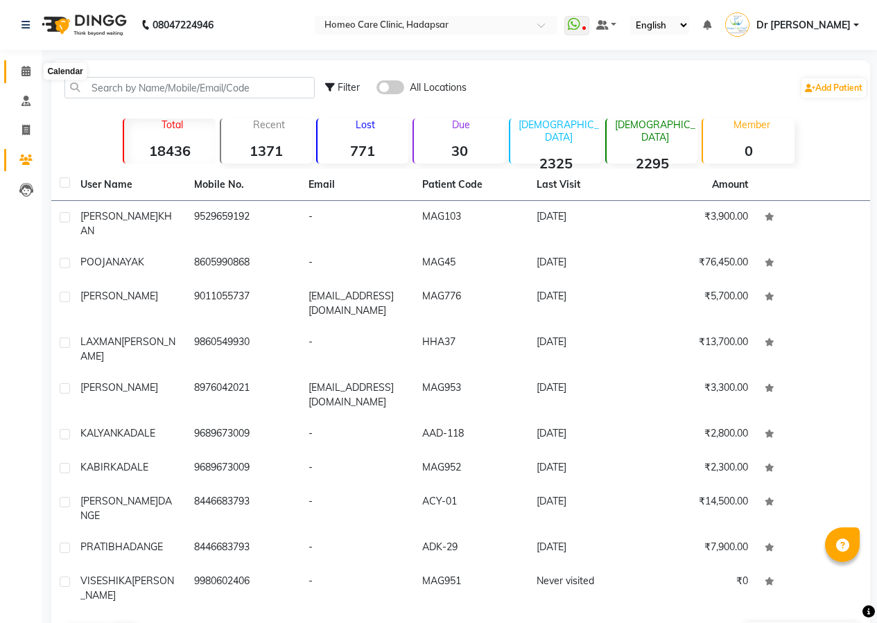
click at [24, 73] on icon at bounding box center [25, 71] width 9 height 10
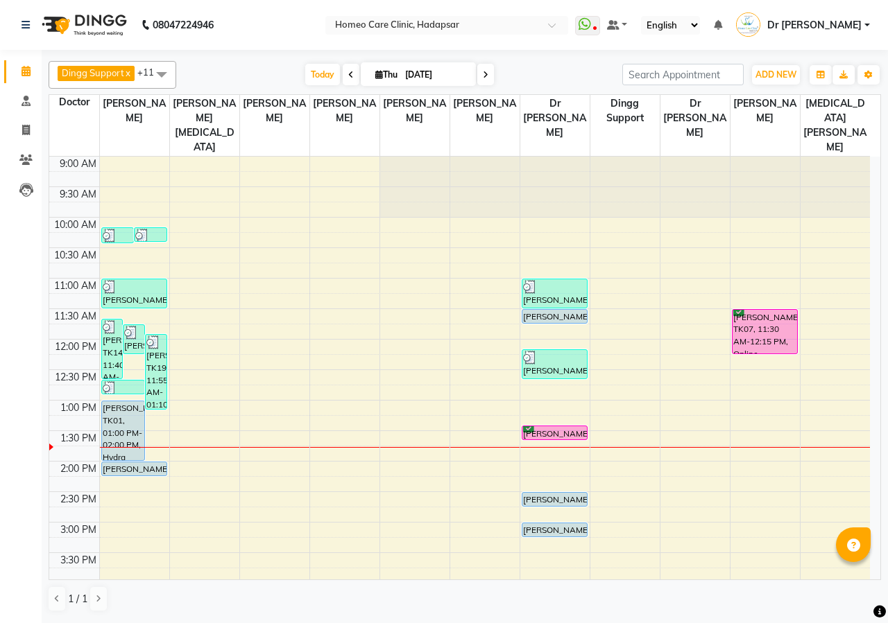
click at [4, 60] on link "Calendar" at bounding box center [20, 71] width 33 height 23
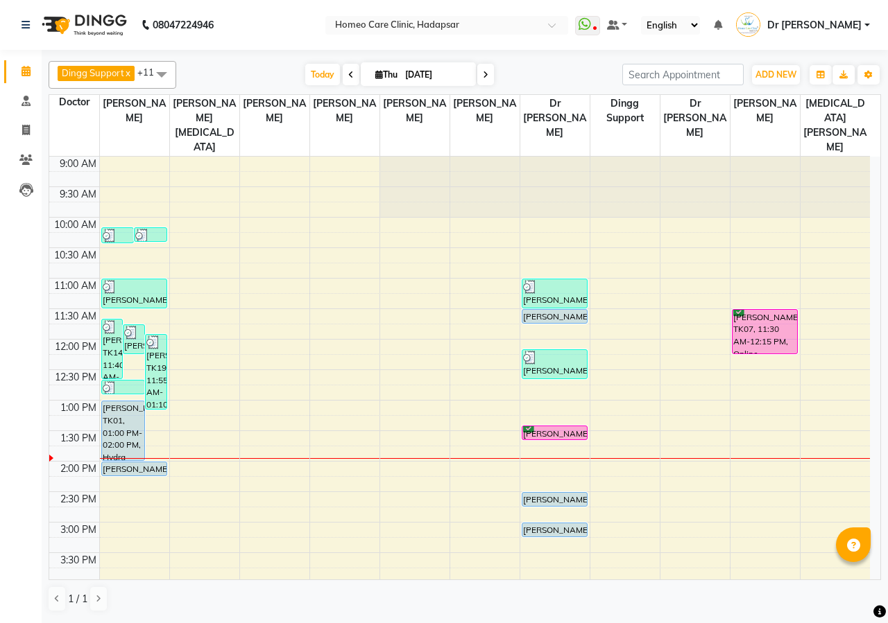
click at [4, 60] on link "Calendar" at bounding box center [20, 71] width 33 height 23
click at [320, 580] on div "Dingg Support x [PERSON_NAME] [PERSON_NAME] x [PERSON_NAME] x [PERSON_NAME] x […" at bounding box center [465, 336] width 832 height 562
click at [26, 157] on icon at bounding box center [25, 160] width 13 height 10
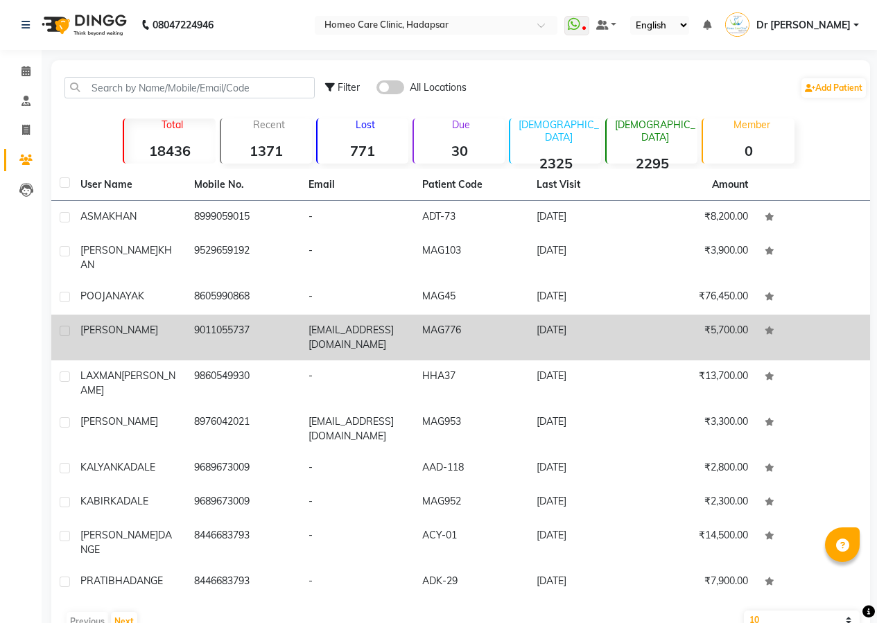
scroll to position [1, 0]
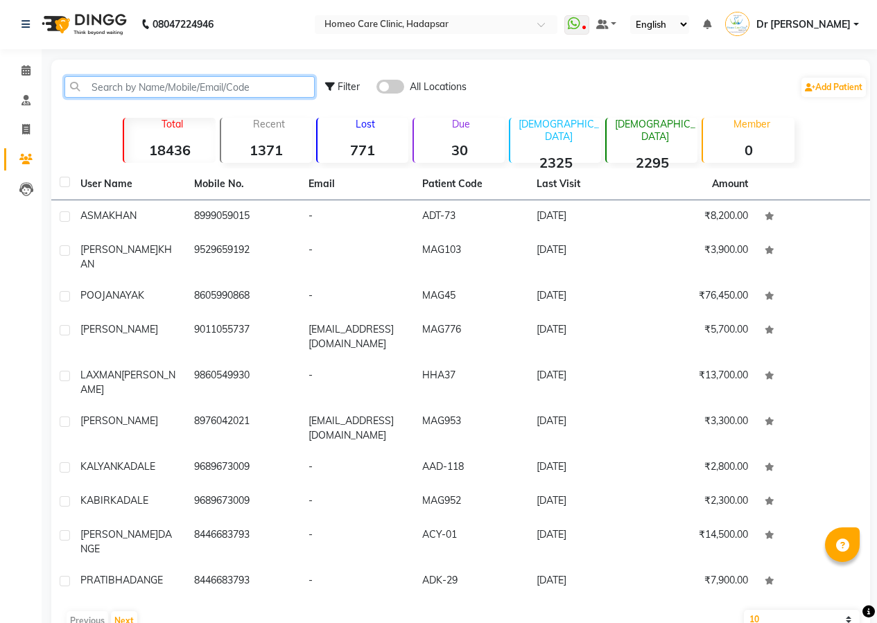
click at [230, 88] on input "text" at bounding box center [189, 86] width 250 height 21
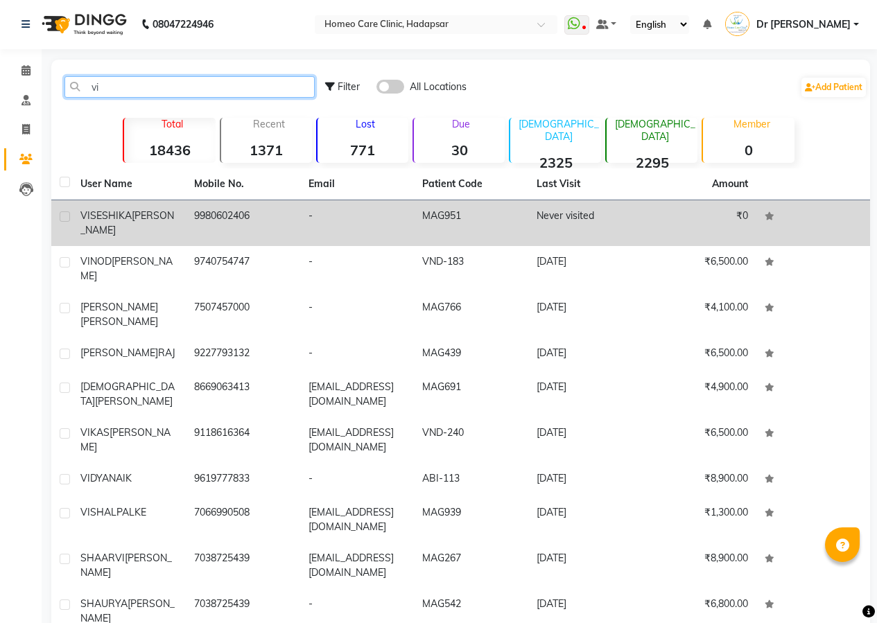
type input "vi"
click at [243, 212] on td "9980602406" at bounding box center [243, 223] width 114 height 46
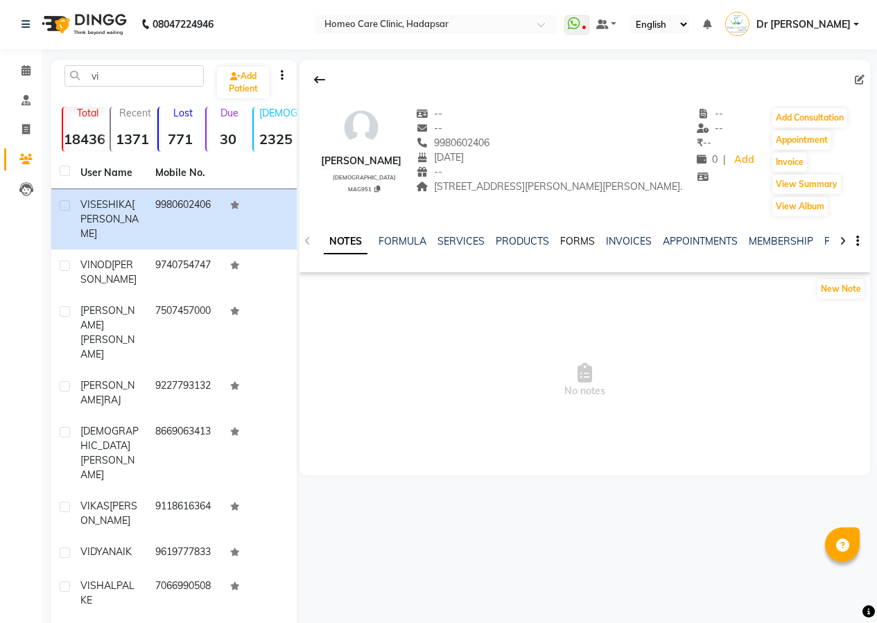
click at [585, 248] on link "FORMS" at bounding box center [577, 241] width 35 height 12
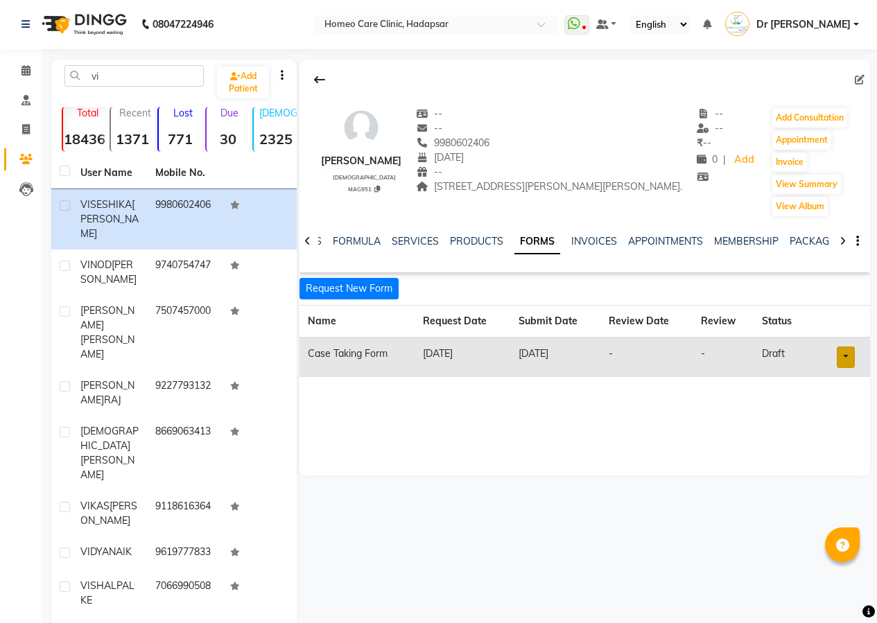
click at [853, 368] on link at bounding box center [846, 357] width 18 height 21
click at [826, 420] on link "Open in staff mode" at bounding box center [807, 409] width 131 height 22
click at [824, 122] on button "Add Consultation" at bounding box center [809, 117] width 75 height 19
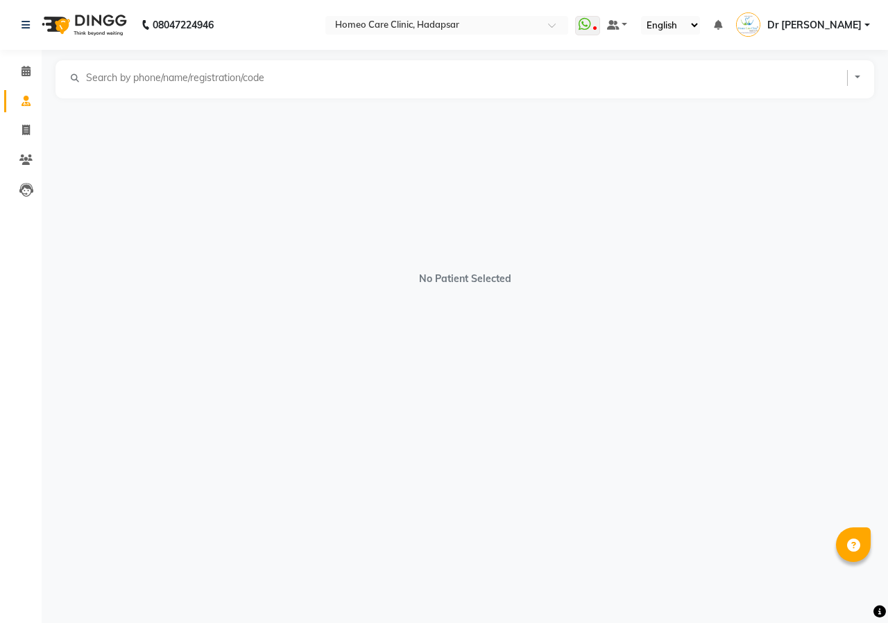
select select "[DEMOGRAPHIC_DATA]"
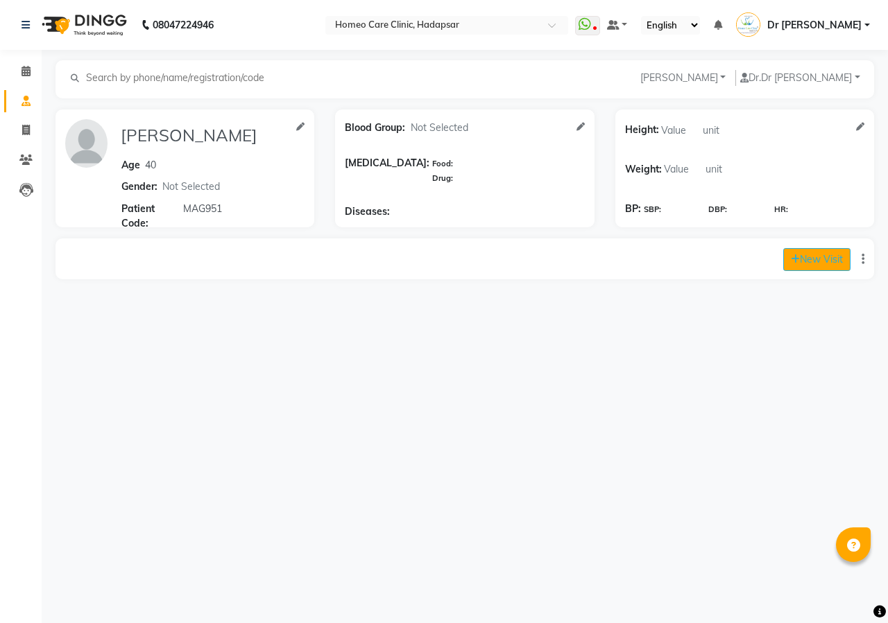
click at [804, 250] on button "New Visit" at bounding box center [816, 259] width 67 height 23
select select "835"
select select "inPerson"
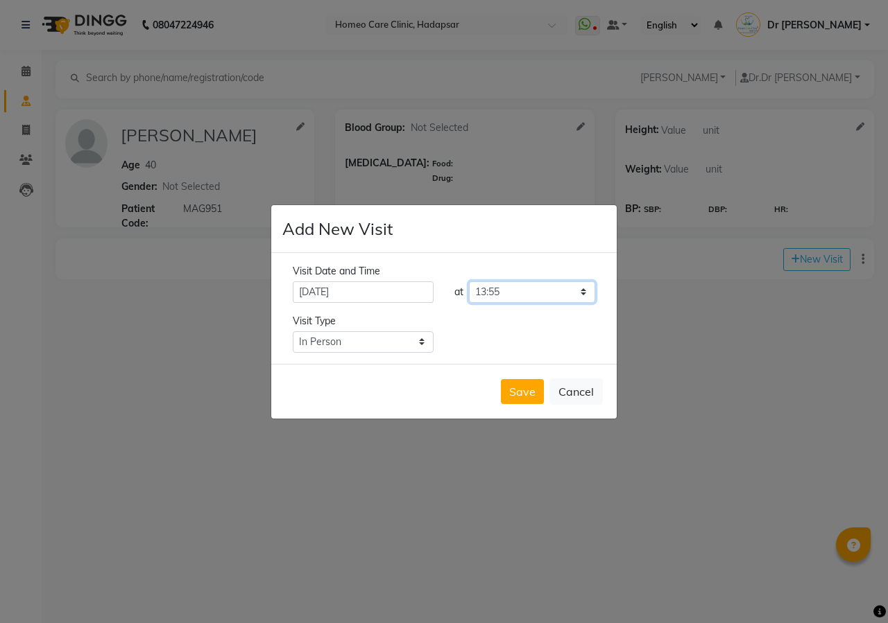
click at [547, 288] on select "Select time 09:00 09:05 09:10 09:15 09:20 09:25 09:30 09:35 09:40 09:45 09:50 0…" at bounding box center [532, 292] width 126 height 21
select select "755"
click at [469, 282] on select "Select time 09:00 09:05 09:10 09:15 09:20 09:25 09:30 09:35 09:40 09:45 09:50 0…" at bounding box center [532, 292] width 126 height 21
click at [419, 340] on select "Select Type In Person Video Phone Chat" at bounding box center [363, 341] width 141 height 21
select select "phone"
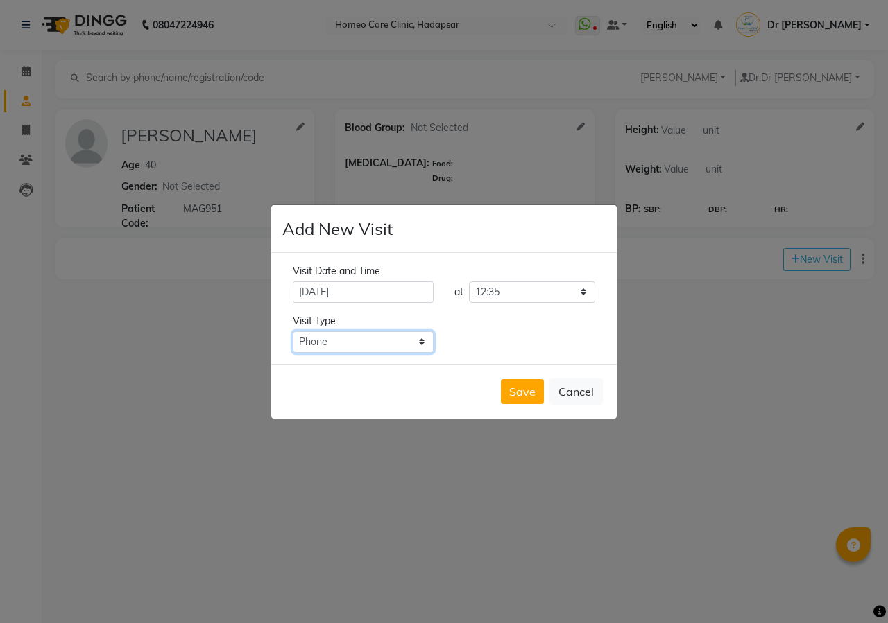
click at [293, 331] on select "Select Type In Person Video Phone Chat" at bounding box center [363, 341] width 141 height 21
click at [525, 394] on button "Save" at bounding box center [522, 391] width 43 height 25
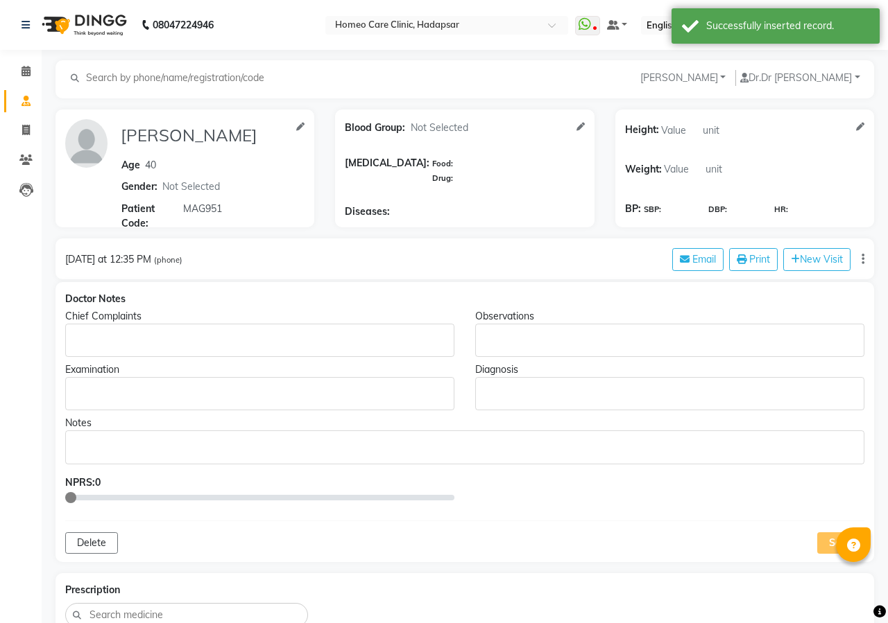
type input "[PERSON_NAME]"
type input "40"
select select "[DEMOGRAPHIC_DATA]"
type input "MAG951"
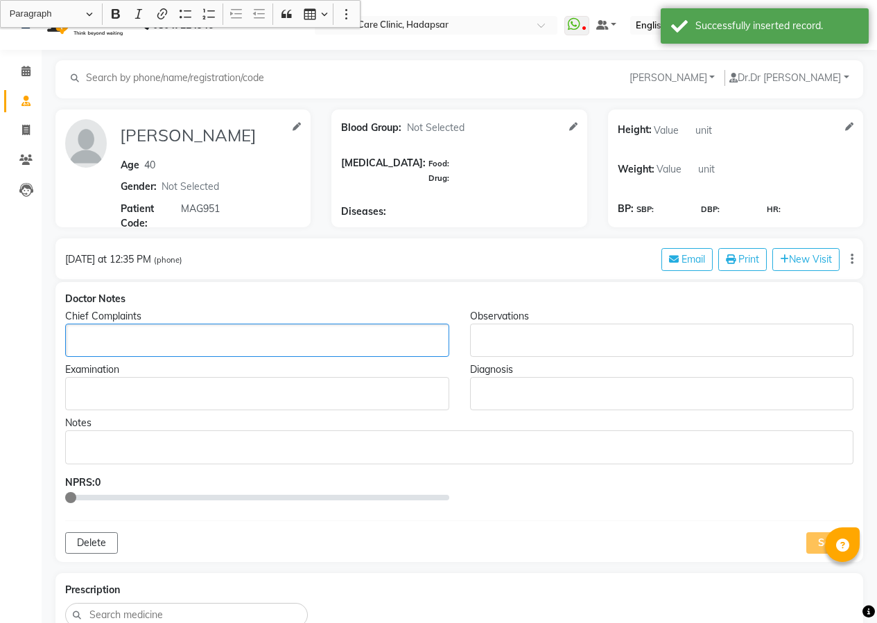
click at [306, 336] on p "Rich Text Editor, main" at bounding box center [256, 341] width 371 height 15
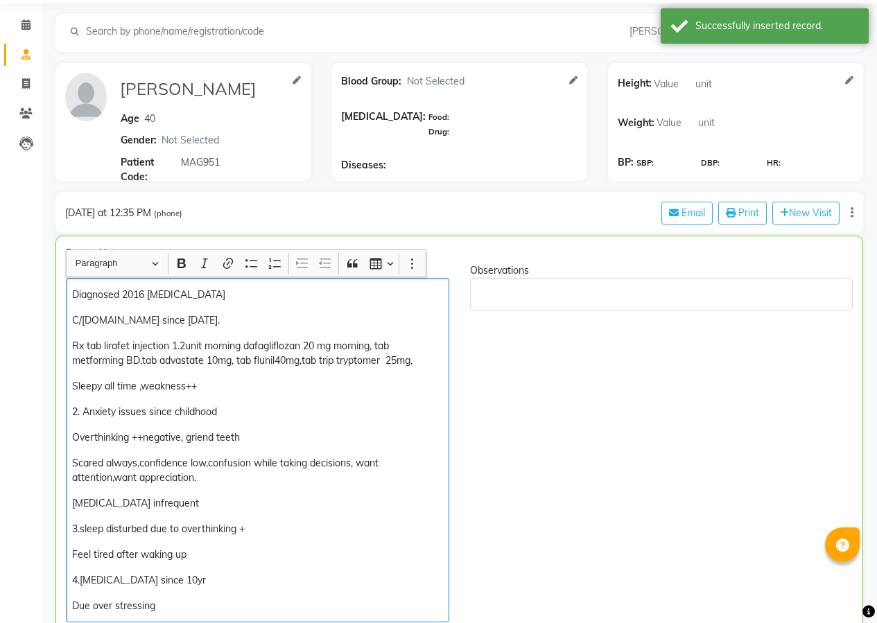
scroll to position [49, 0]
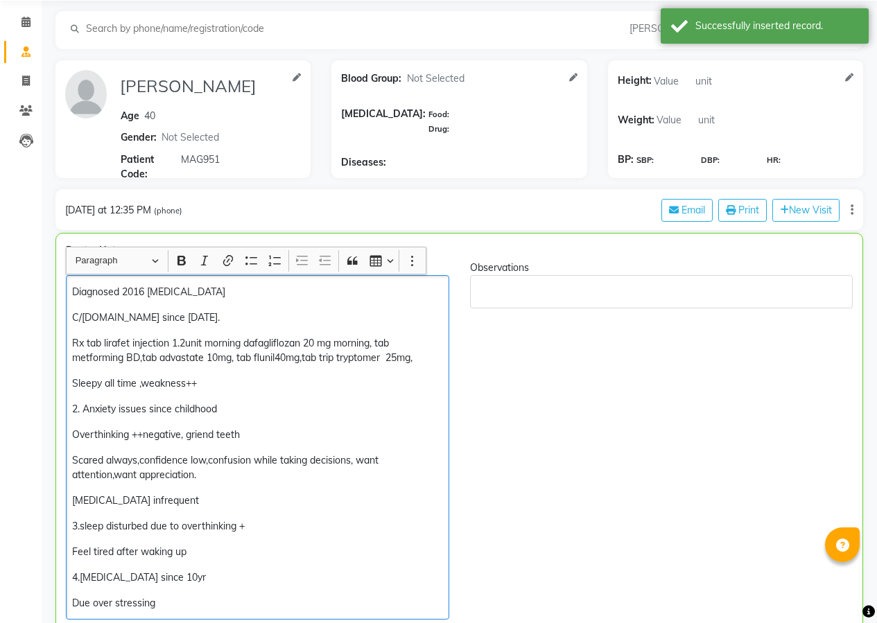
click at [71, 291] on div "Diagnosed 2016 [MEDICAL_DATA] C/[DOMAIN_NAME] since [DATE]. Rx tab lirafet inje…" at bounding box center [257, 447] width 383 height 345
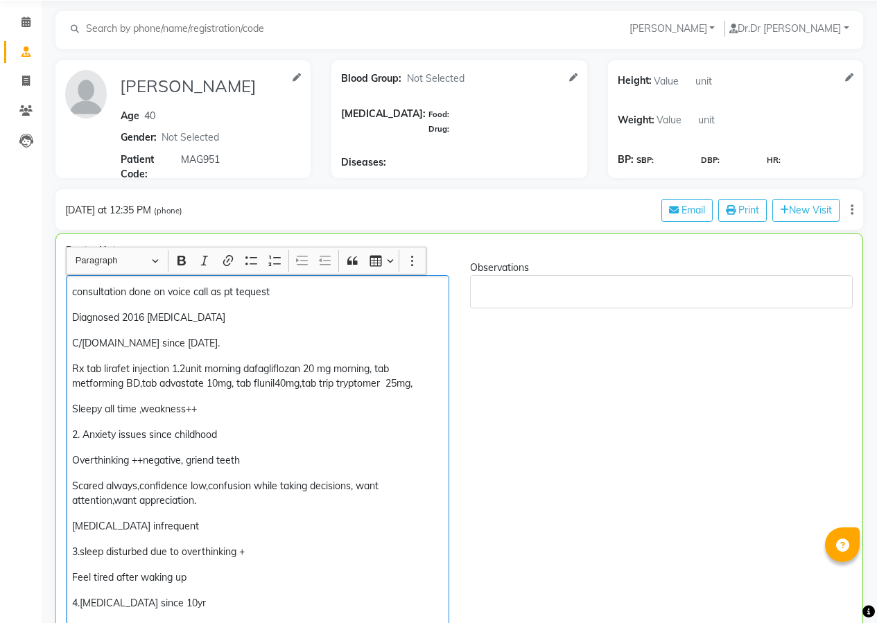
click at [239, 291] on p "consultation done on voice call as pt tequest" at bounding box center [257, 292] width 370 height 15
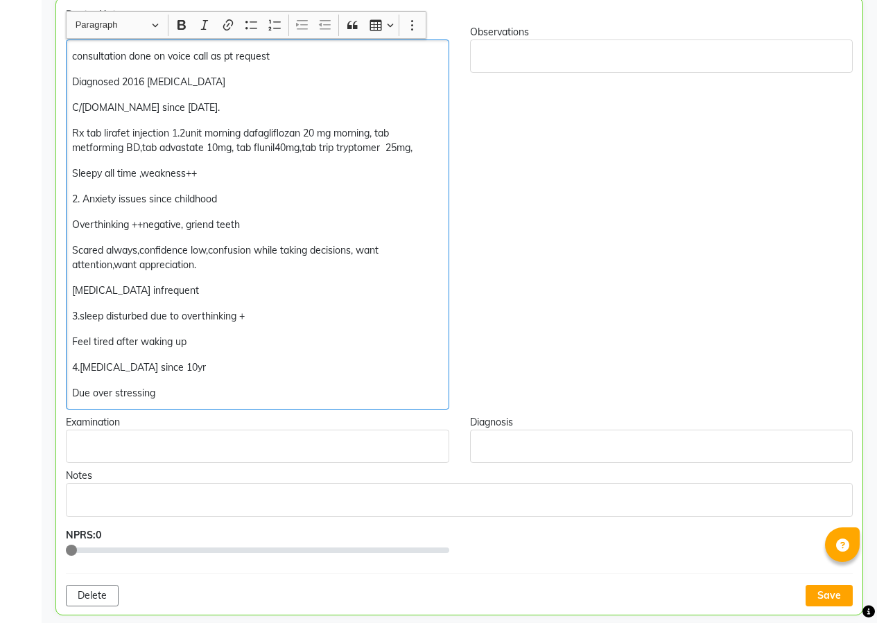
scroll to position [257, 0]
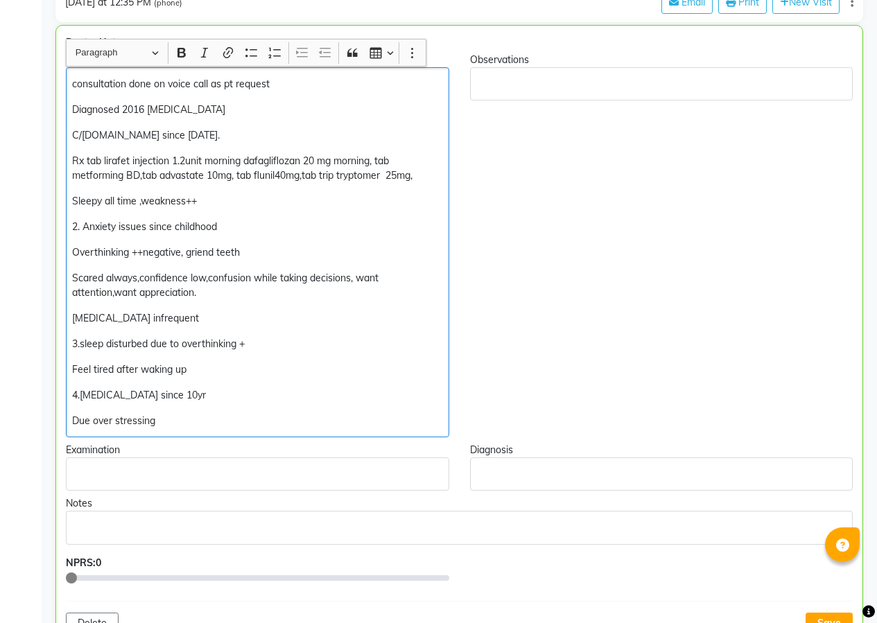
click at [126, 159] on p "Rx tab lirafet injection 1.2unit morning dafagliflozan 20 mg morning, tab metfo…" at bounding box center [257, 168] width 370 height 29
click at [117, 159] on p "Rx tab lirafet injection 1.2unit morning dafagliflozan 20 mg morning, tab metfo…" at bounding box center [257, 168] width 370 height 29
drag, startPoint x: 204, startPoint y: 162, endPoint x: 228, endPoint y: 173, distance: 26.7
click at [205, 162] on p "Rx tab leaflet injection 1.2unit morning dafagliflozan 20 mg morning, tab metfo…" at bounding box center [257, 168] width 370 height 29
drag, startPoint x: 247, startPoint y: 160, endPoint x: 271, endPoint y: 178, distance: 30.2
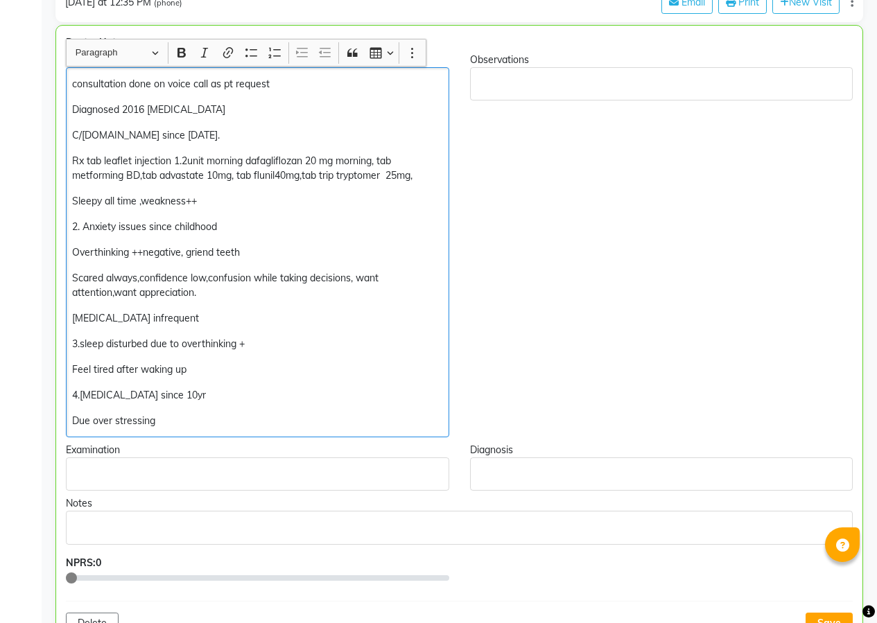
click at [247, 161] on p "Rx tab leaflet injection 1.2unit morning dafagliflozan 20 mg morning, tab metfo…" at bounding box center [257, 168] width 370 height 29
drag, startPoint x: 300, startPoint y: 159, endPoint x: 312, endPoint y: 164, distance: 13.4
click at [300, 159] on p "Rx tab leaflet injection 1.2unit morning ,dafagliflozan 20 mg morning, tab metf…" at bounding box center [257, 168] width 370 height 29
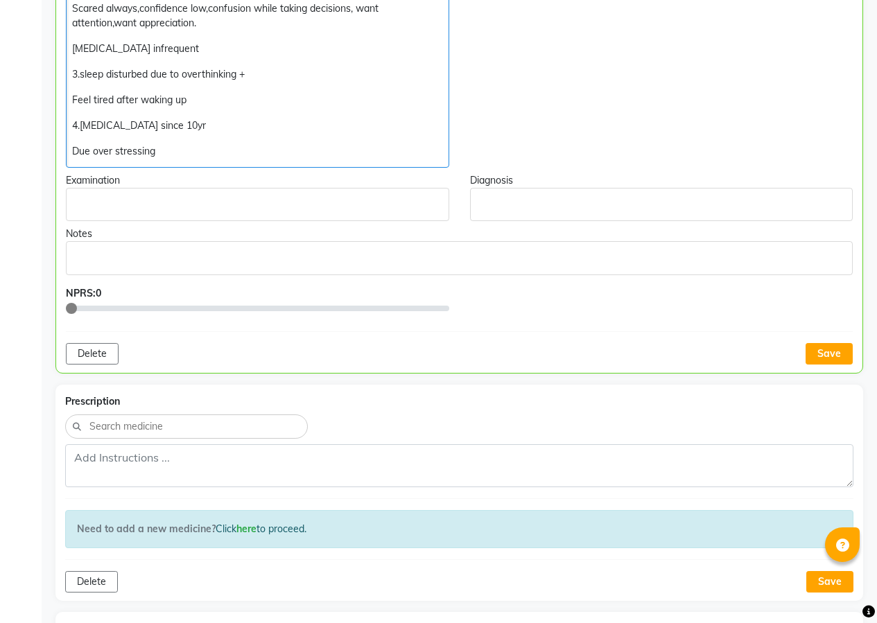
scroll to position [535, 0]
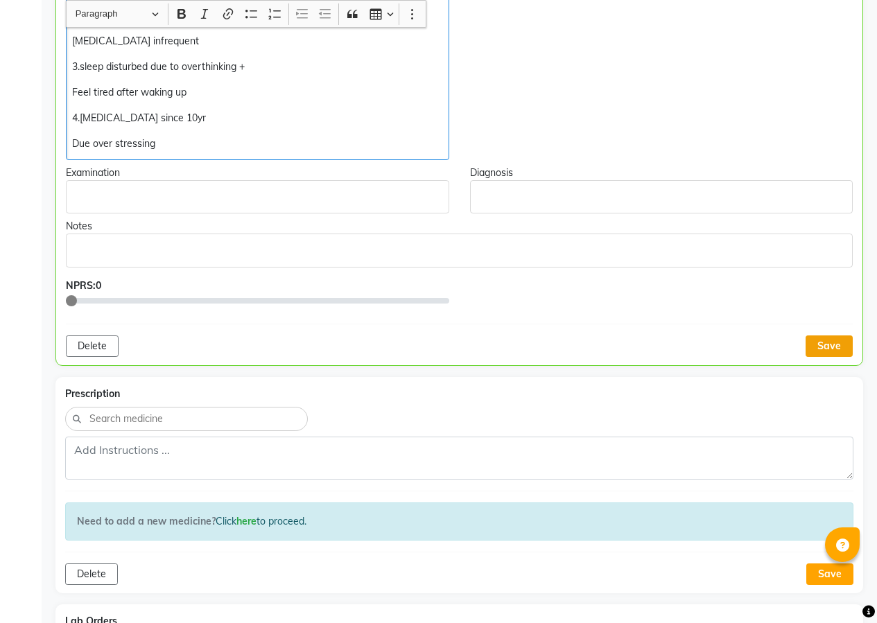
click at [818, 341] on button "Save" at bounding box center [829, 346] width 47 height 21
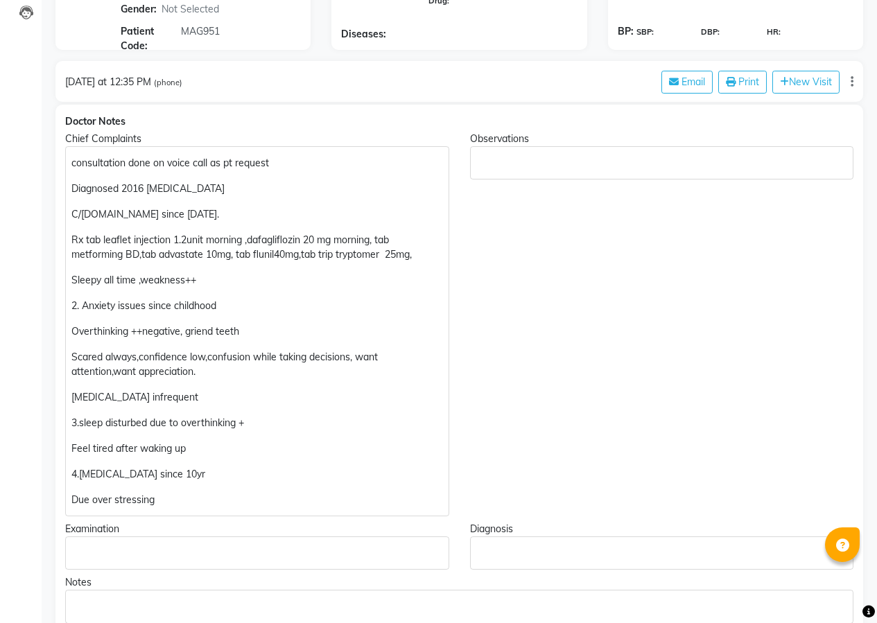
scroll to position [119, 0]
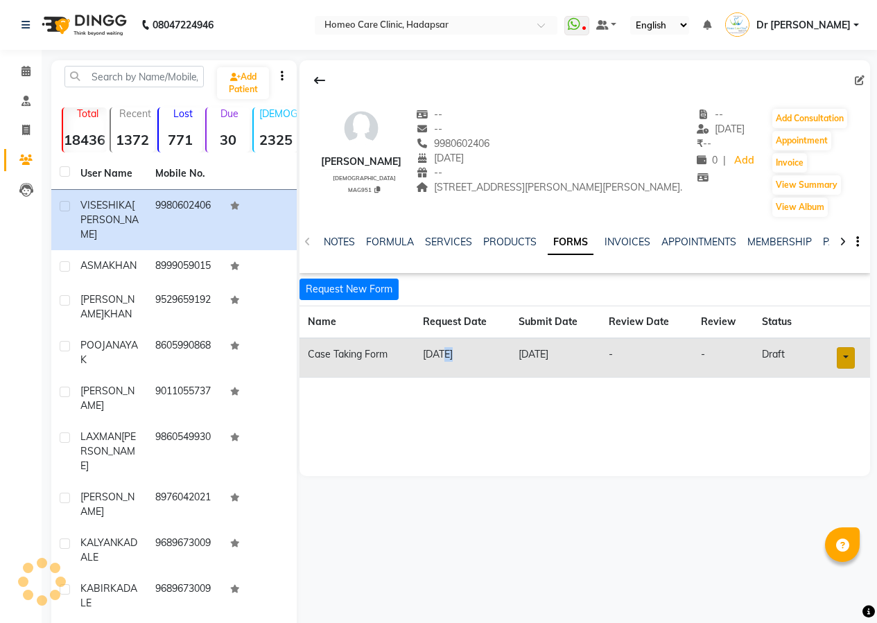
drag, startPoint x: 455, startPoint y: 382, endPoint x: 435, endPoint y: 400, distance: 27.0
click at [438, 378] on td "[DATE]" at bounding box center [463, 358] width 96 height 40
drag, startPoint x: 370, startPoint y: 431, endPoint x: 356, endPoint y: 431, distance: 13.9
click at [367, 431] on div "[PERSON_NAME] [DEMOGRAPHIC_DATA] MAG951 -- -- 9980602406 [DATE] -- 306, [PERSON…" at bounding box center [585, 268] width 571 height 416
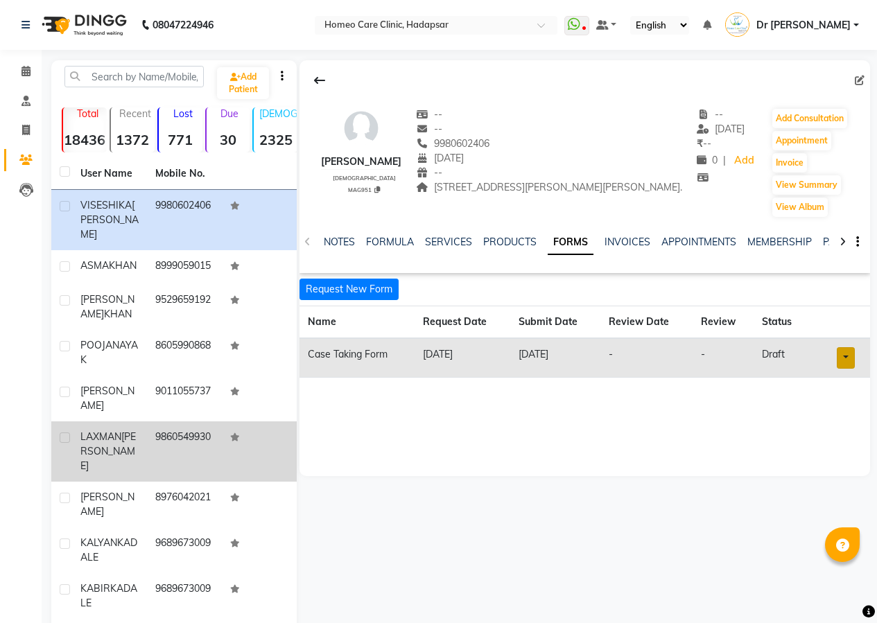
drag, startPoint x: 338, startPoint y: 451, endPoint x: 264, endPoint y: 420, distance: 79.8
click at [267, 420] on div "Add Patient Total 18436 Recent 1372 Lost 771 Due 30 [DEMOGRAPHIC_DATA] 2325 [DE…" at bounding box center [460, 381] width 819 height 643
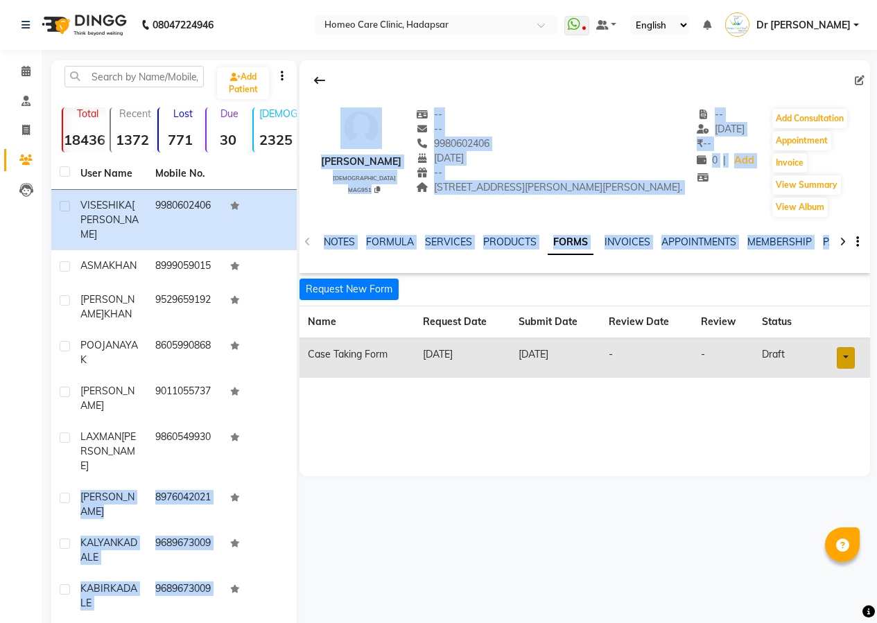
scroll to position [1, 0]
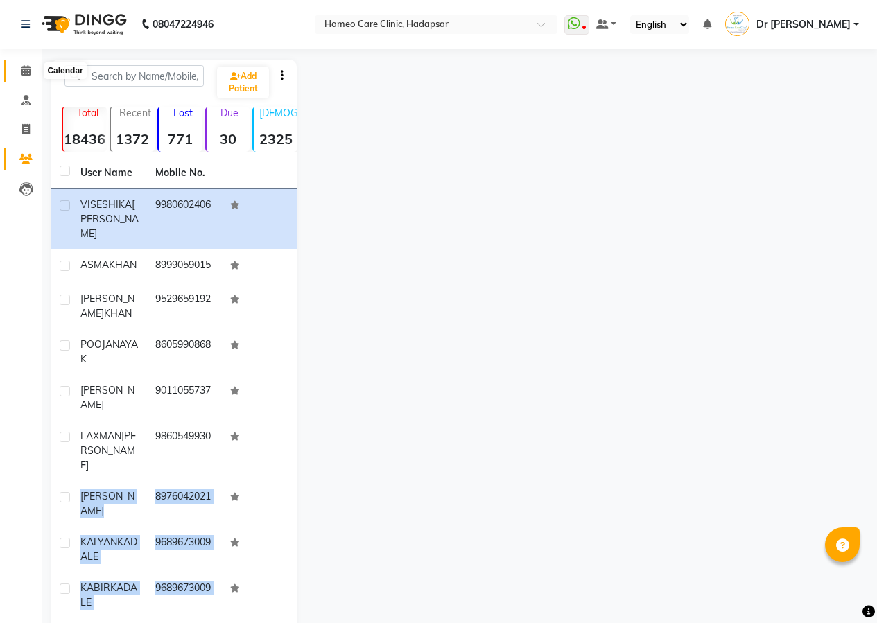
click at [30, 72] on icon at bounding box center [25, 70] width 9 height 10
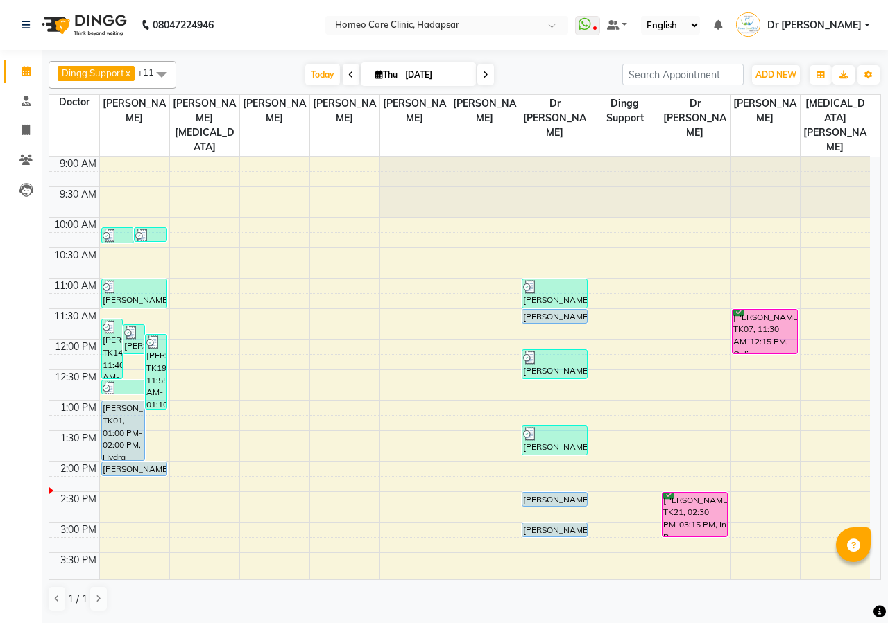
click at [853, 28] on span "Dr [PERSON_NAME]" at bounding box center [814, 25] width 94 height 15
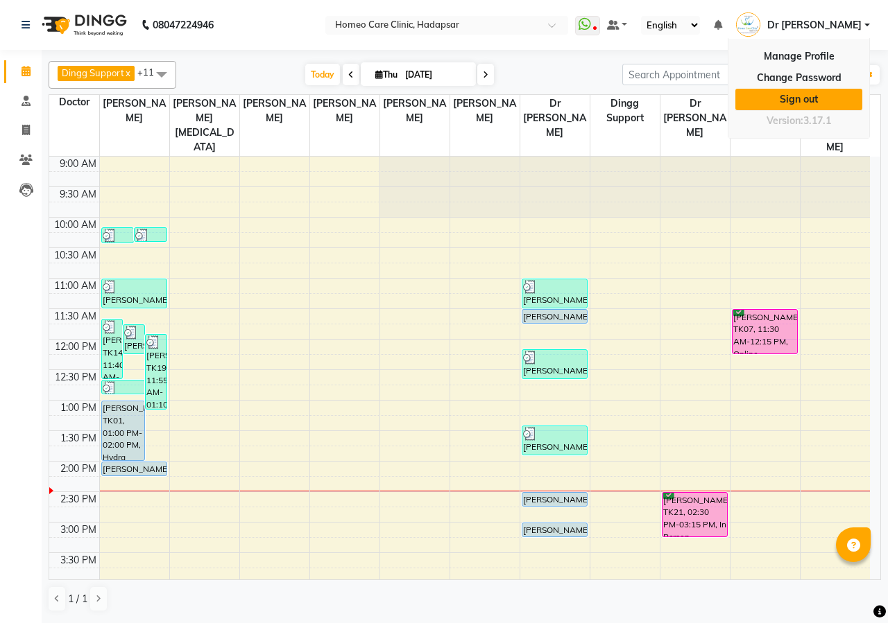
click at [822, 96] on link "Sign out" at bounding box center [798, 99] width 127 height 21
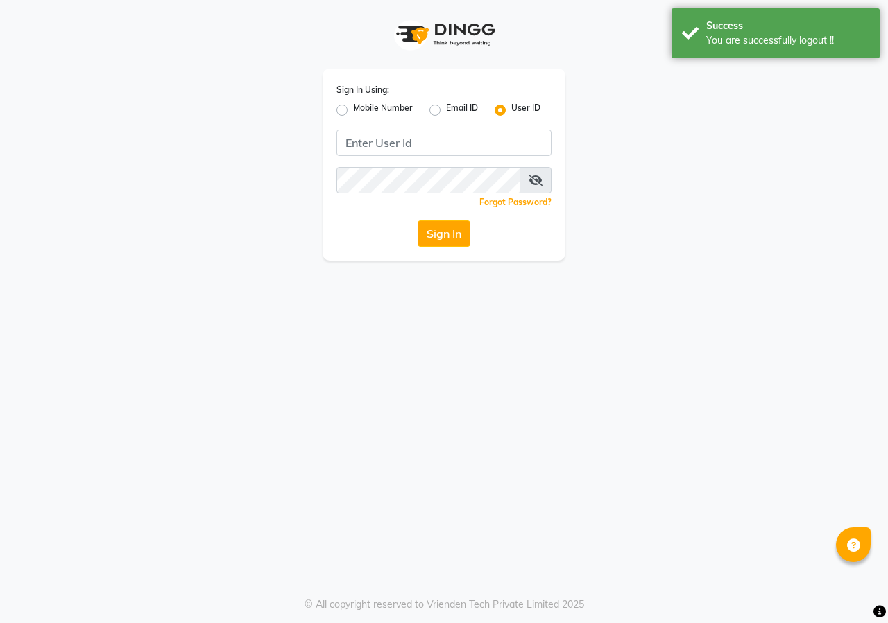
click at [367, 108] on label "Mobile Number" at bounding box center [383, 110] width 60 height 17
click at [362, 108] on input "Mobile Number" at bounding box center [357, 106] width 9 height 9
radio input "true"
radio input "false"
click at [427, 143] on input "Username" at bounding box center [467, 143] width 168 height 26
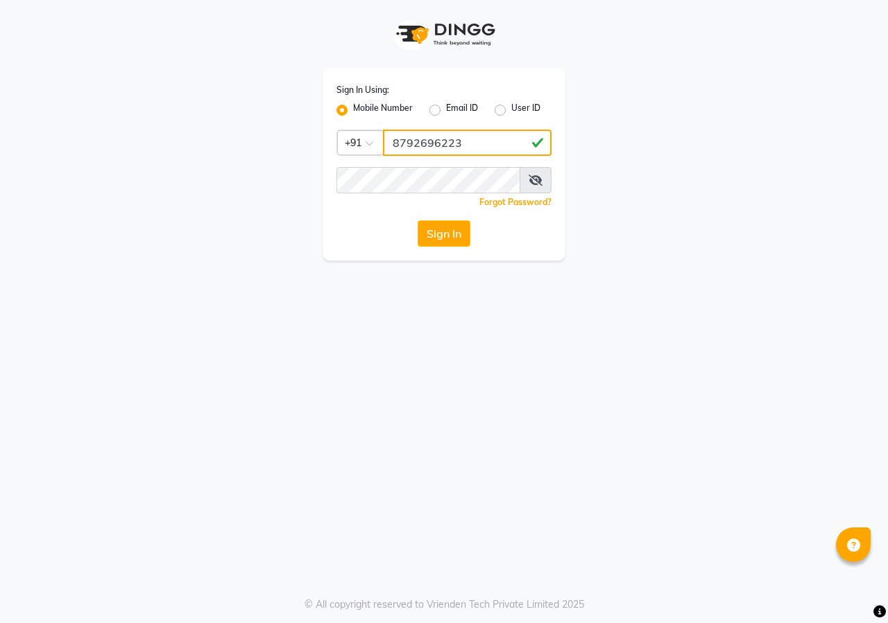
type input "8792696223"
click at [432, 227] on button "Sign In" at bounding box center [443, 233] width 53 height 26
